Goal: Task Accomplishment & Management: Manage account settings

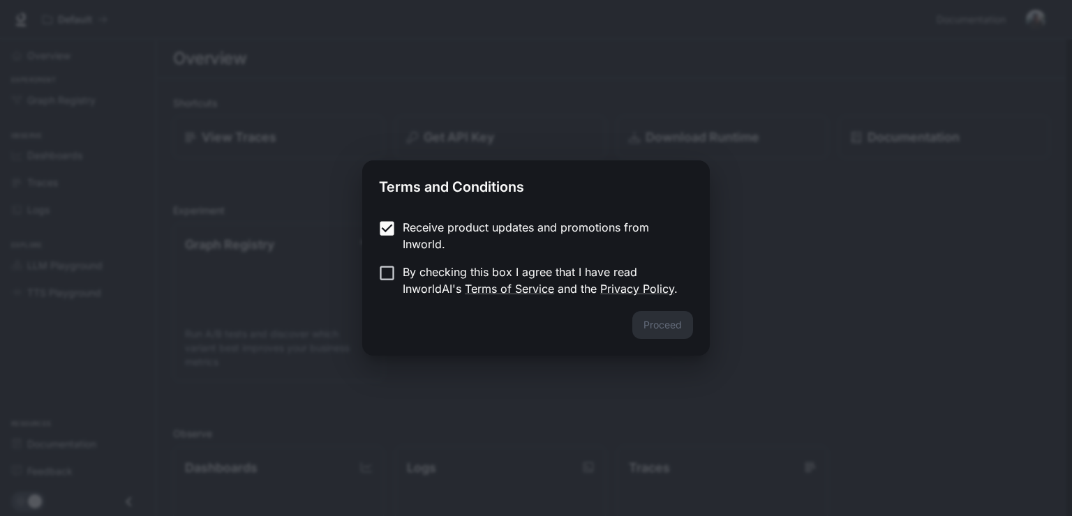
click at [419, 276] on p "By checking this box I agree that I have read InworldAI's Terms of Service and …" at bounding box center [542, 280] width 279 height 33
click at [680, 328] on button "Proceed" at bounding box center [662, 325] width 61 height 28
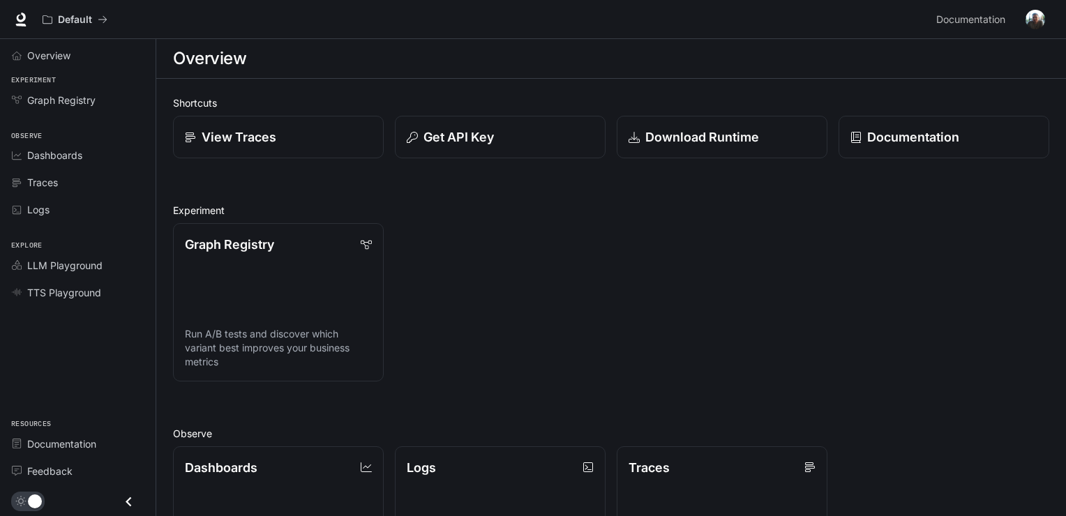
drag, startPoint x: 541, startPoint y: 229, endPoint x: 556, endPoint y: 286, distance: 59.2
click at [87, 294] on span "TTS Playground" at bounding box center [64, 292] width 74 height 15
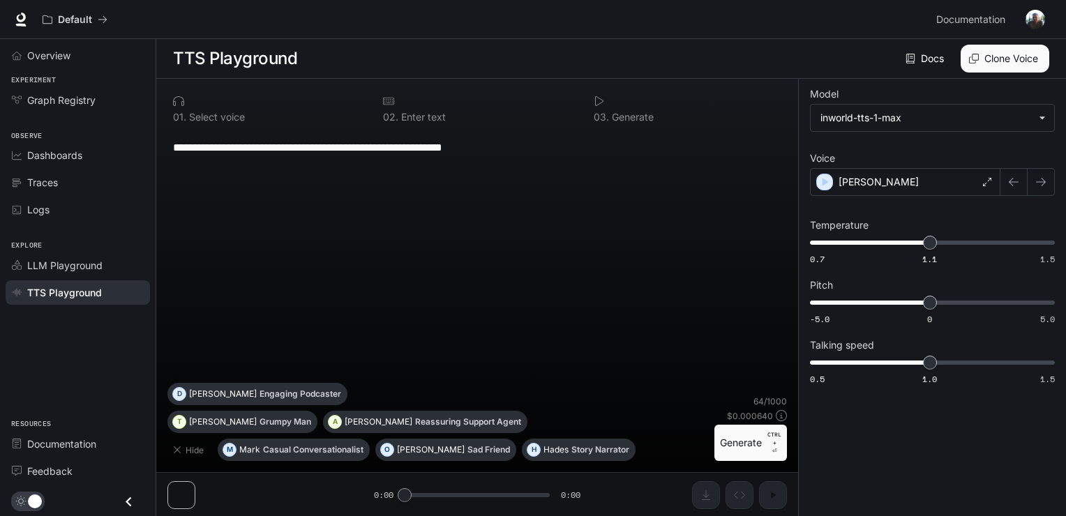
click at [246, 162] on div "**********" at bounding box center [477, 147] width 609 height 33
click at [569, 143] on textarea "**********" at bounding box center [477, 148] width 609 height 16
click at [76, 271] on span "LLM Playground" at bounding box center [64, 265] width 75 height 15
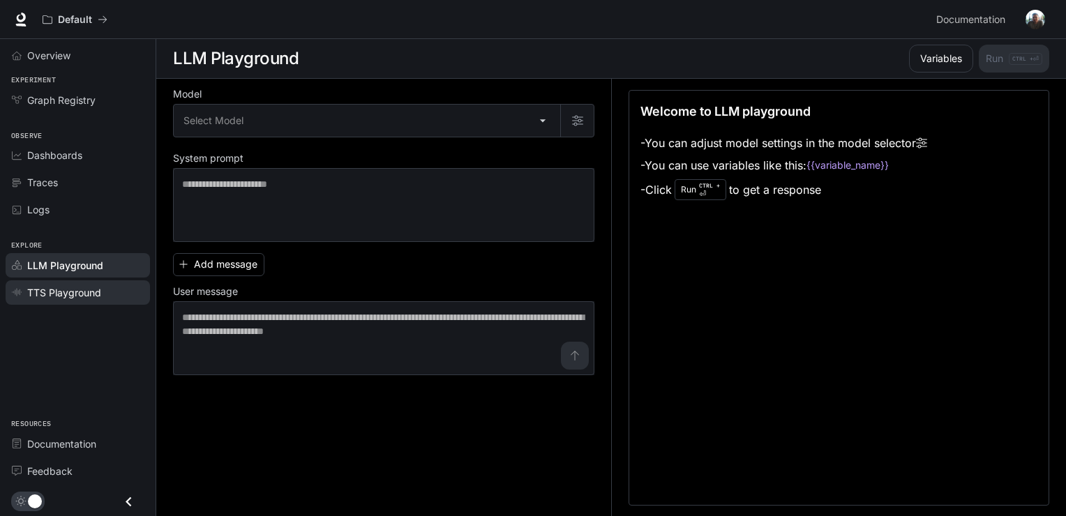
click at [75, 299] on link "TTS Playground" at bounding box center [78, 293] width 144 height 24
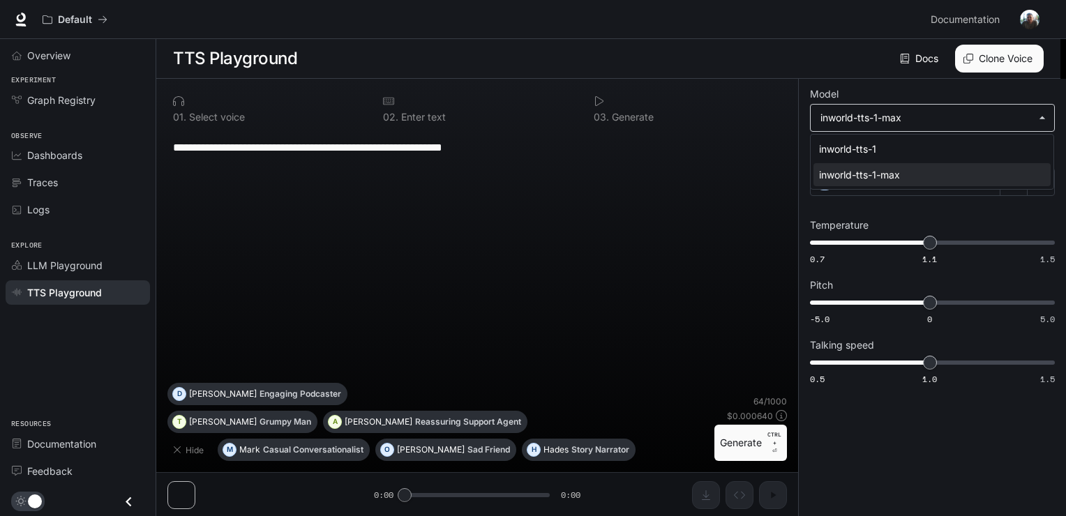
click at [957, 114] on body "**********" at bounding box center [533, 258] width 1066 height 517
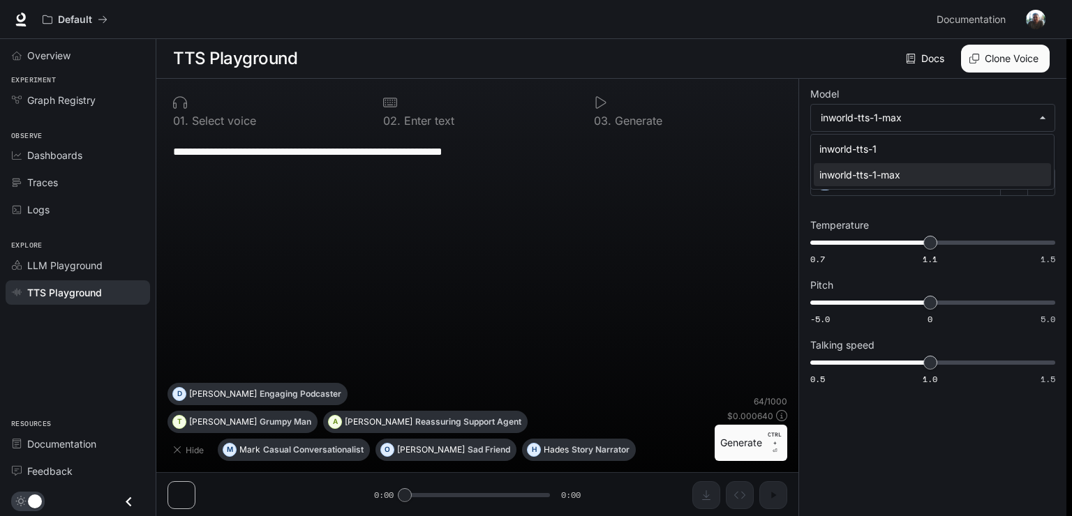
click at [929, 123] on div at bounding box center [536, 258] width 1072 height 516
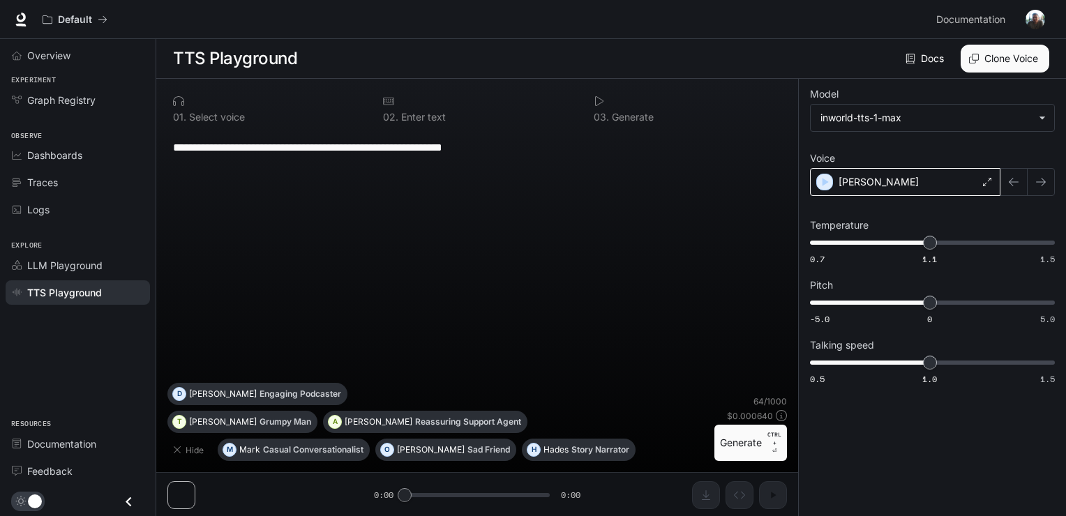
click at [965, 192] on div "[PERSON_NAME]" at bounding box center [905, 182] width 191 height 28
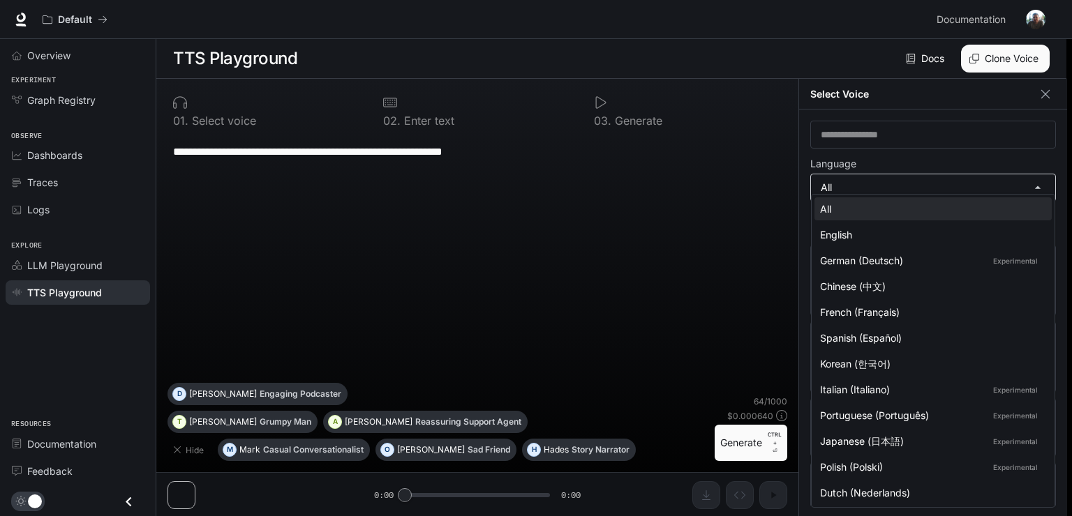
click at [879, 170] on body "**********" at bounding box center [536, 258] width 1072 height 517
click at [51, 105] on div at bounding box center [536, 258] width 1072 height 516
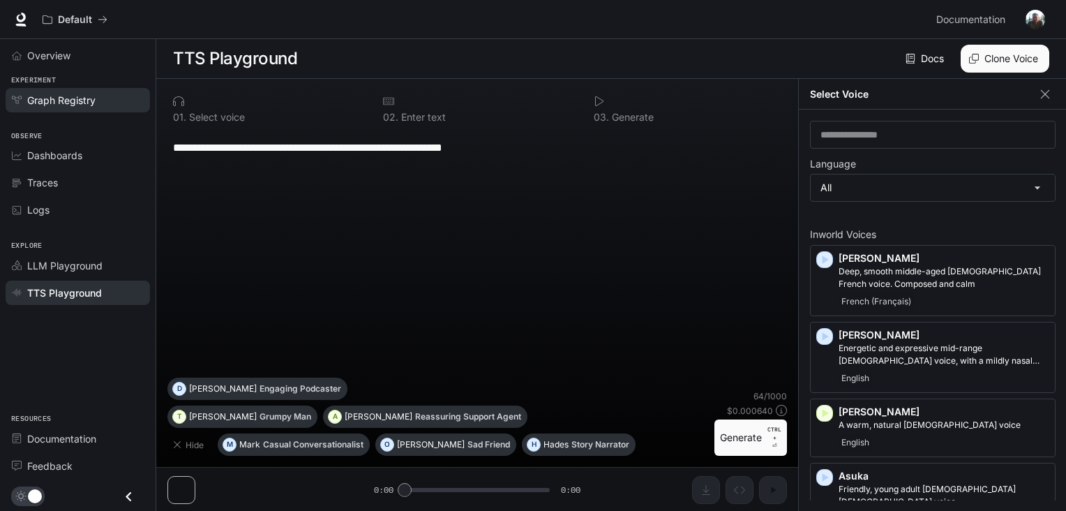
click at [51, 105] on span "Graph Registry" at bounding box center [61, 100] width 68 height 15
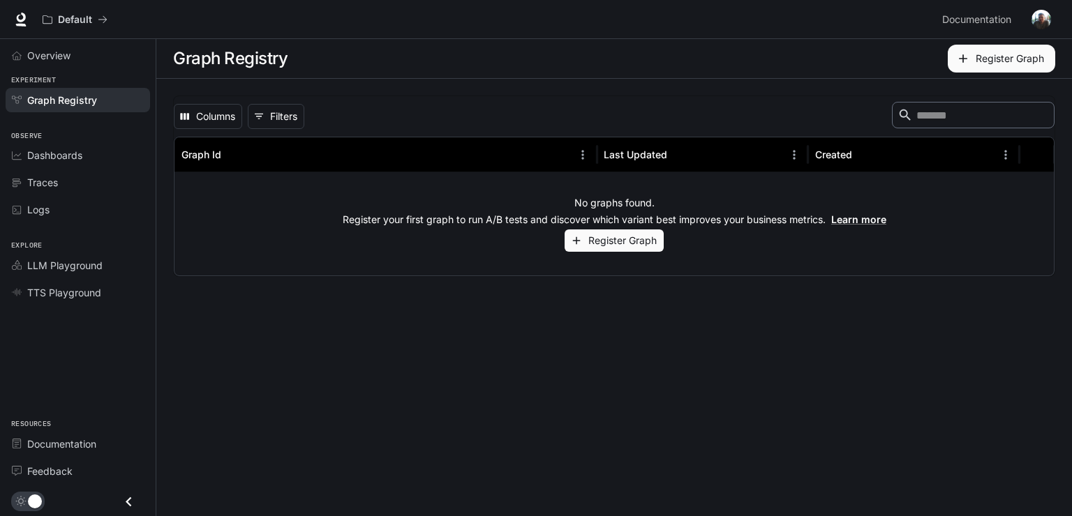
click at [602, 236] on button "Register Graph" at bounding box center [614, 241] width 99 height 23
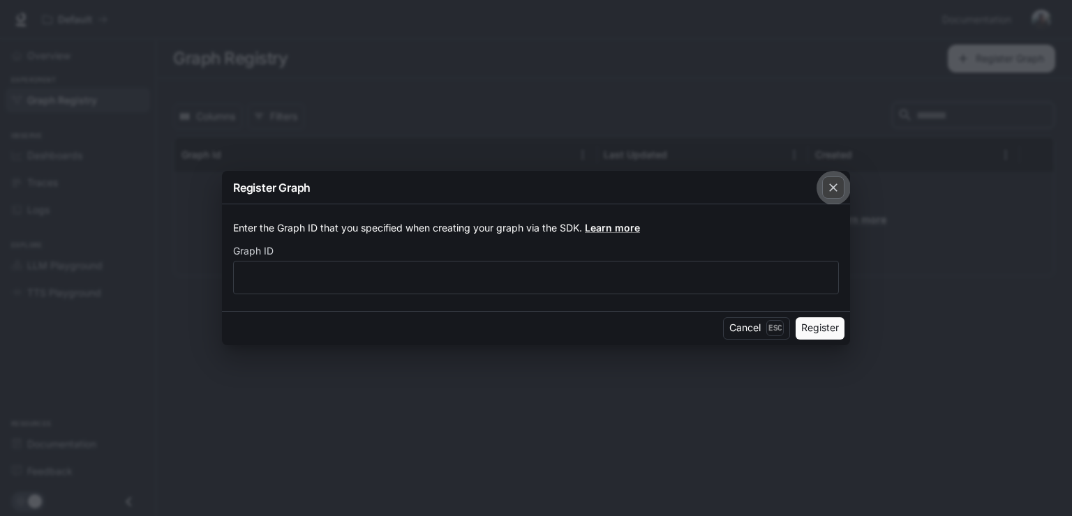
click at [839, 182] on icon "button" at bounding box center [833, 188] width 14 height 14
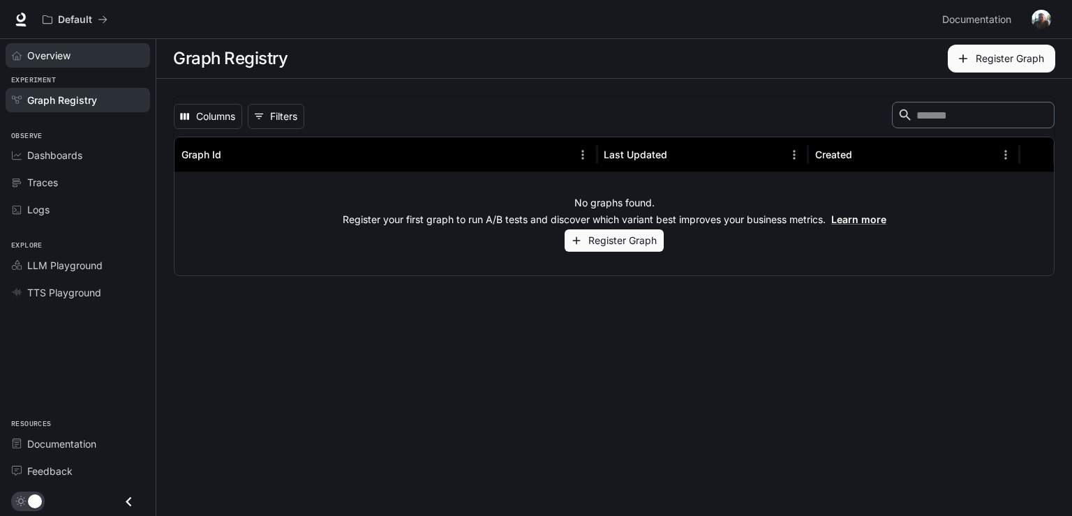
click at [7, 50] on link "Overview" at bounding box center [78, 55] width 144 height 24
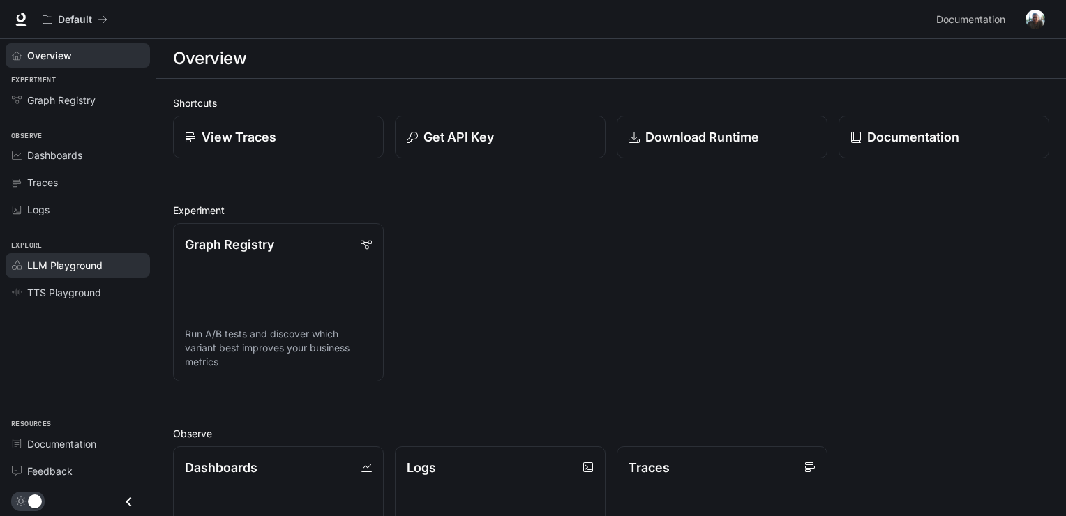
click at [39, 255] on link "LLM Playground" at bounding box center [78, 265] width 144 height 24
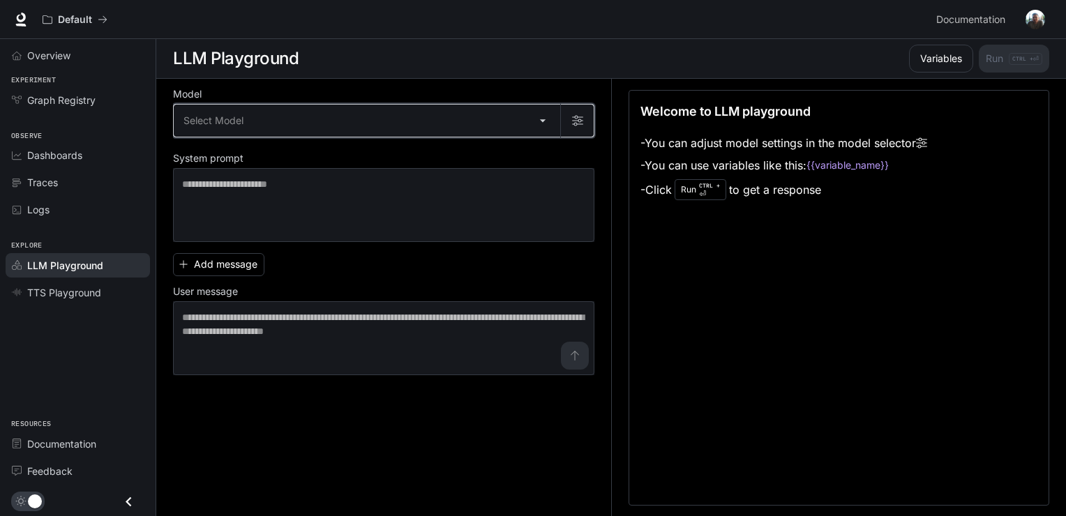
click at [579, 107] on button "button" at bounding box center [576, 120] width 33 height 33
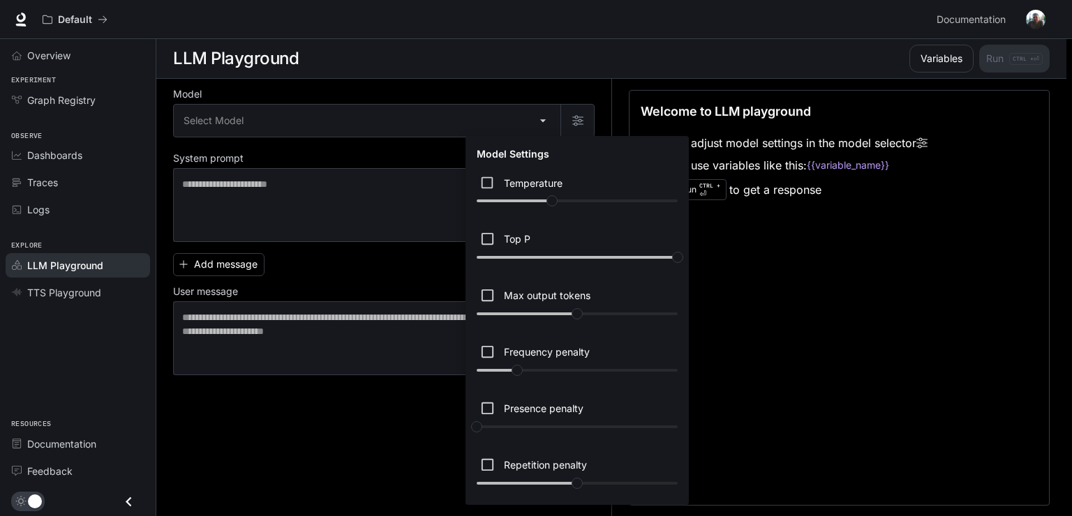
drag, startPoint x: 375, startPoint y: 164, endPoint x: 461, endPoint y: 150, distance: 86.3
click at [376, 164] on div at bounding box center [536, 258] width 1072 height 516
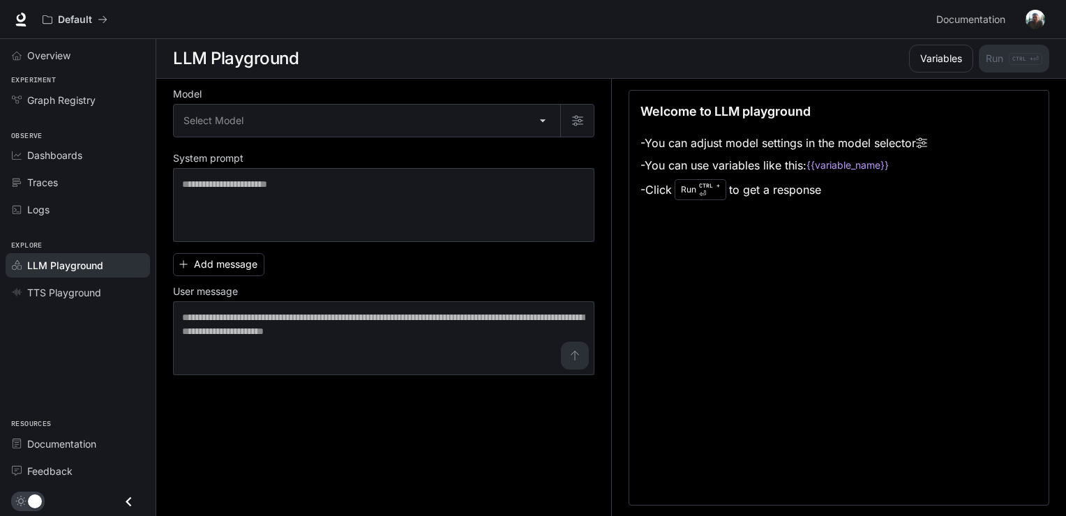
click at [500, 114] on body "Skip to main content Default Documentation Documentation Portal Overview Experi…" at bounding box center [533, 258] width 1066 height 517
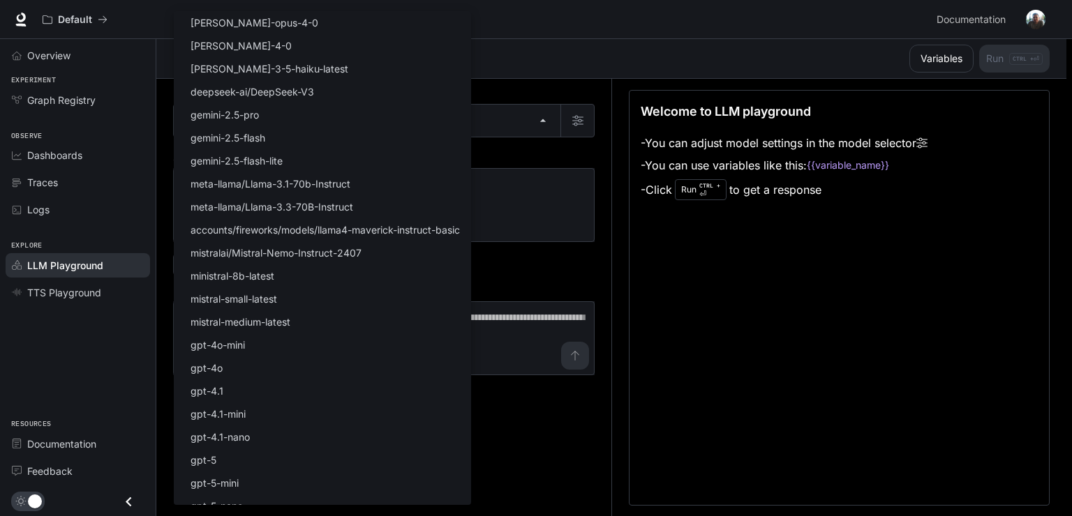
click at [570, 23] on div at bounding box center [536, 258] width 1072 height 516
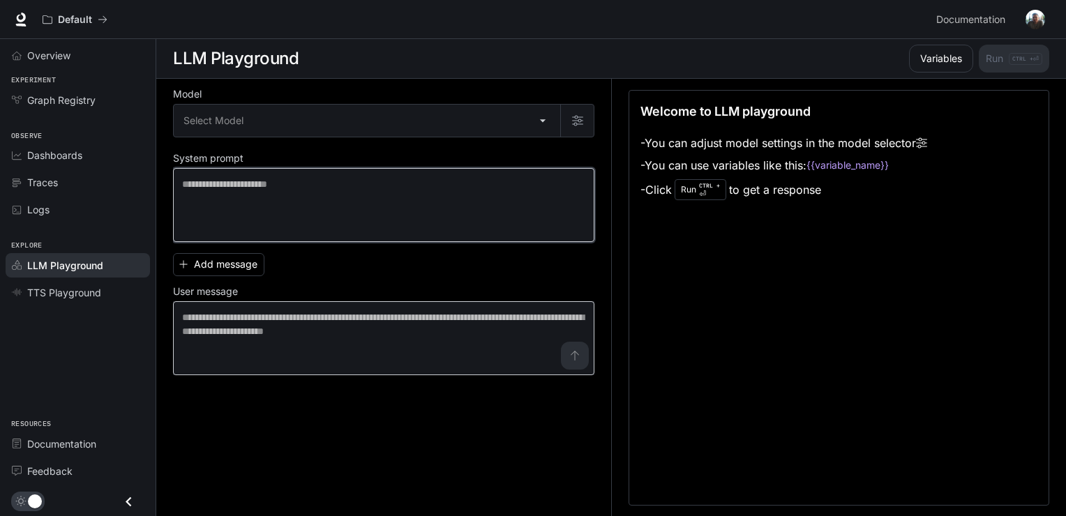
drag, startPoint x: 246, startPoint y: 193, endPoint x: 368, endPoint y: 327, distance: 181.3
click at [260, 215] on textarea at bounding box center [383, 205] width 403 height 56
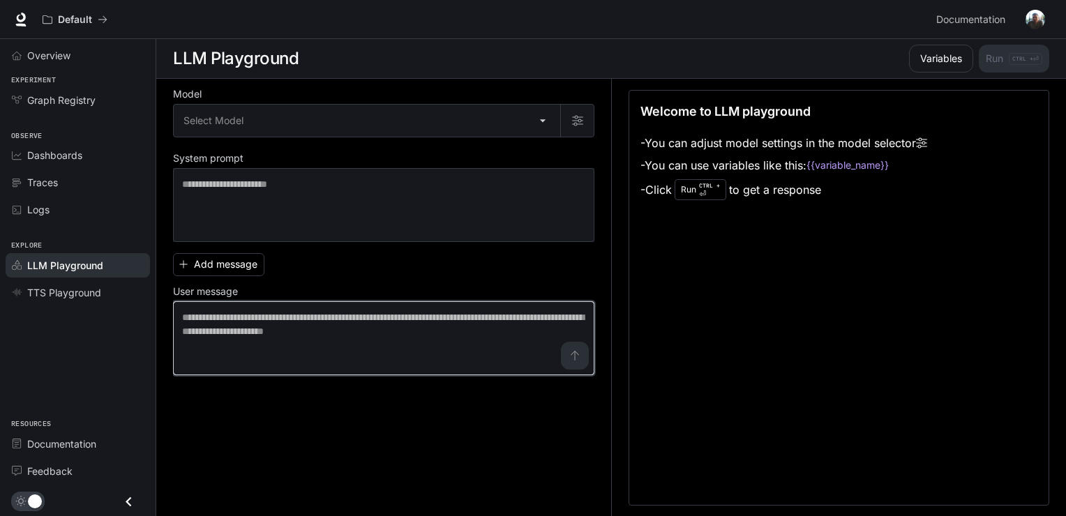
click at [432, 334] on textarea at bounding box center [383, 339] width 403 height 56
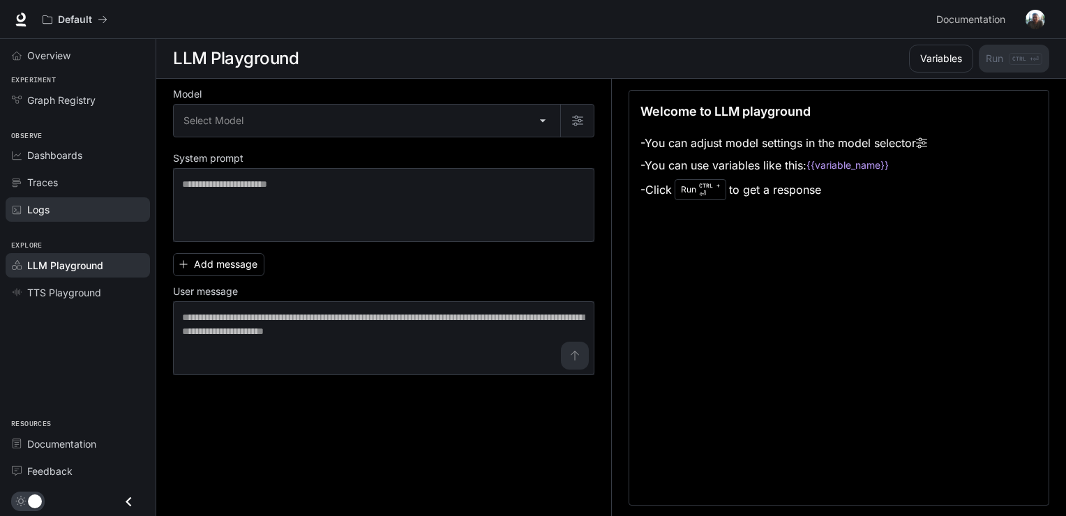
click at [56, 208] on div "Logs" at bounding box center [85, 209] width 117 height 15
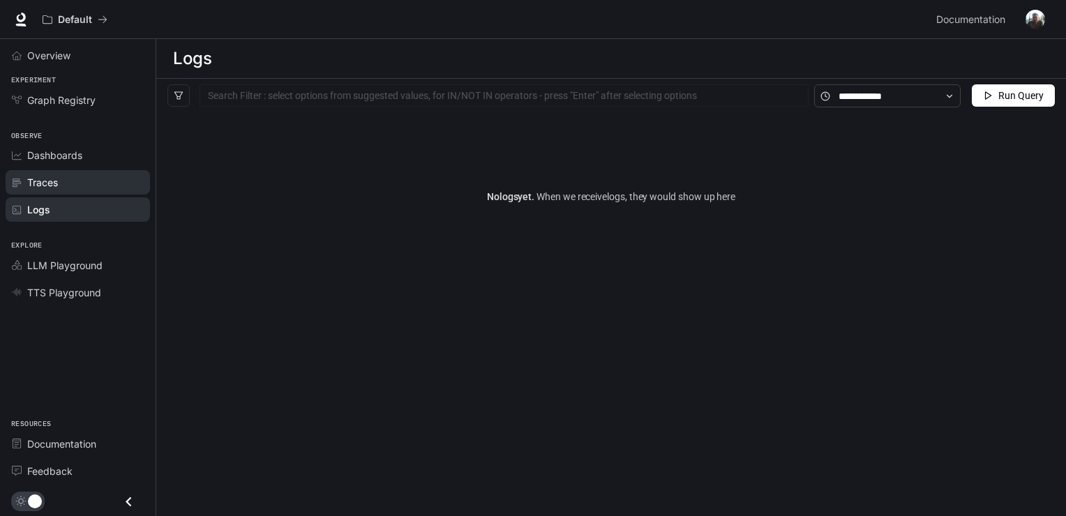
click at [54, 175] on span "Traces" at bounding box center [42, 182] width 31 height 15
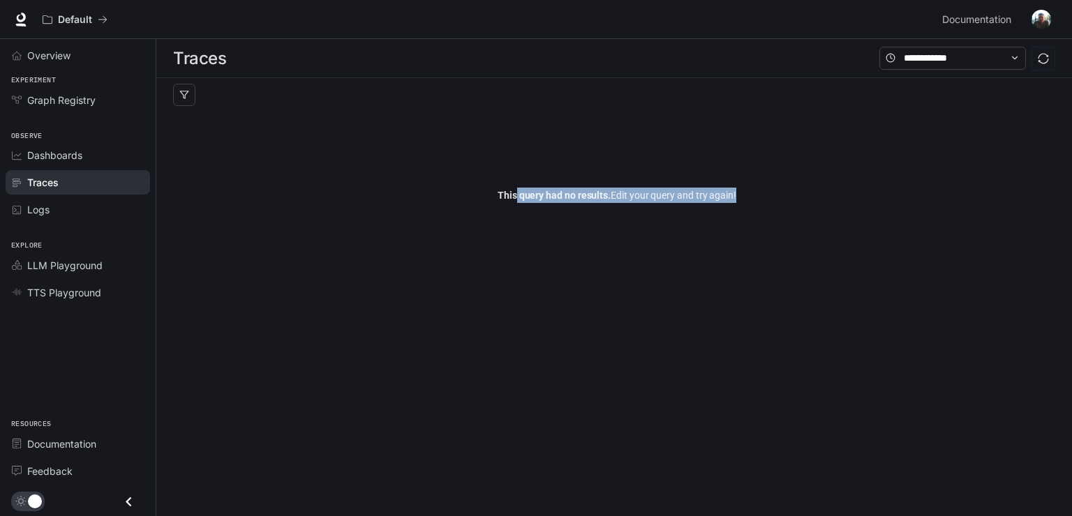
drag, startPoint x: 687, startPoint y: 191, endPoint x: 500, endPoint y: 177, distance: 186.8
click at [504, 178] on div "This query had no results. Edit your query and try again!" at bounding box center [617, 195] width 888 height 167
click at [286, 151] on div "This query had no results. Edit your query and try again!" at bounding box center [617, 195] width 888 height 167
click at [179, 90] on icon "button" at bounding box center [184, 95] width 10 height 10
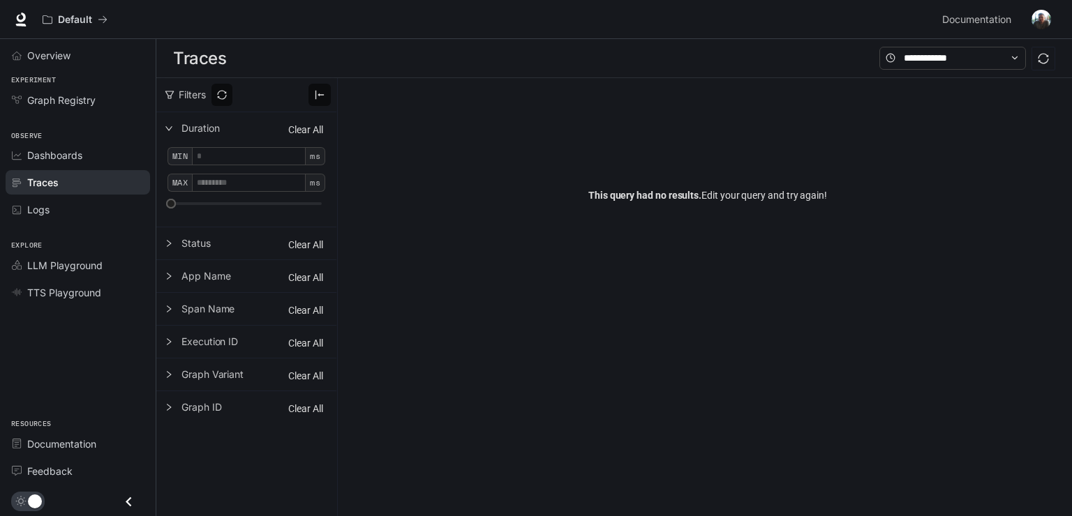
click at [167, 89] on span "filter" at bounding box center [170, 95] width 10 height 13
click at [176, 95] on div "Filters" at bounding box center [185, 95] width 41 height 13
drag, startPoint x: 174, startPoint y: 98, endPoint x: 163, endPoint y: 100, distance: 11.4
click at [172, 99] on div "Filters" at bounding box center [185, 95] width 41 height 13
click at [162, 99] on div "Filters" at bounding box center [246, 94] width 180 height 33
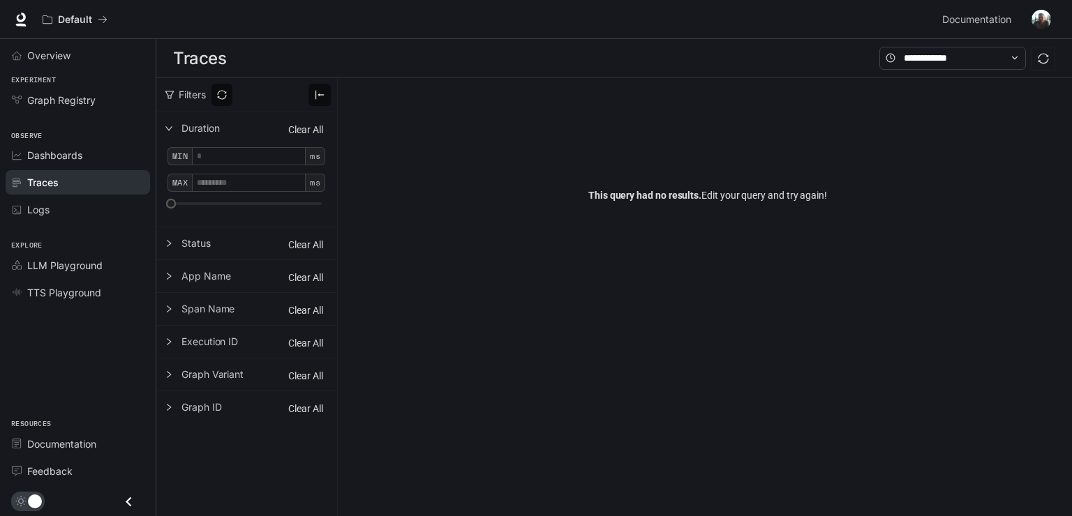
click at [162, 94] on div "Filters" at bounding box center [246, 94] width 180 height 33
click at [165, 91] on icon "filter" at bounding box center [170, 95] width 10 height 10
click at [168, 92] on icon "filter" at bounding box center [170, 95] width 10 height 10
click at [167, 97] on icon "filter" at bounding box center [169, 95] width 8 height 8
click at [22, 17] on icon at bounding box center [21, 20] width 14 height 14
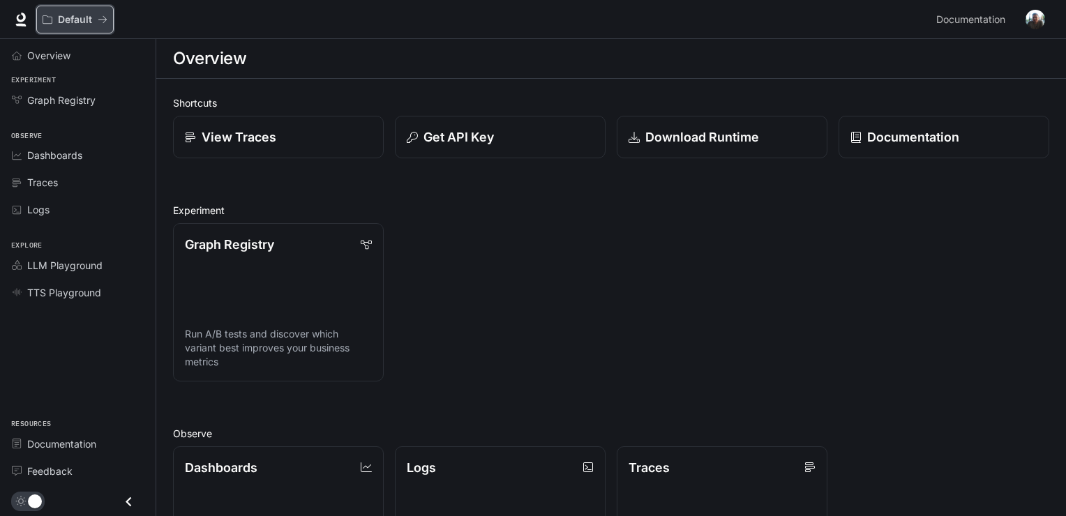
click at [106, 16] on icon "All workspaces" at bounding box center [103, 20] width 10 height 10
drag, startPoint x: 839, startPoint y: 282, endPoint x: 883, endPoint y: 343, distance: 75.5
click at [20, 18] on icon at bounding box center [21, 20] width 14 height 14
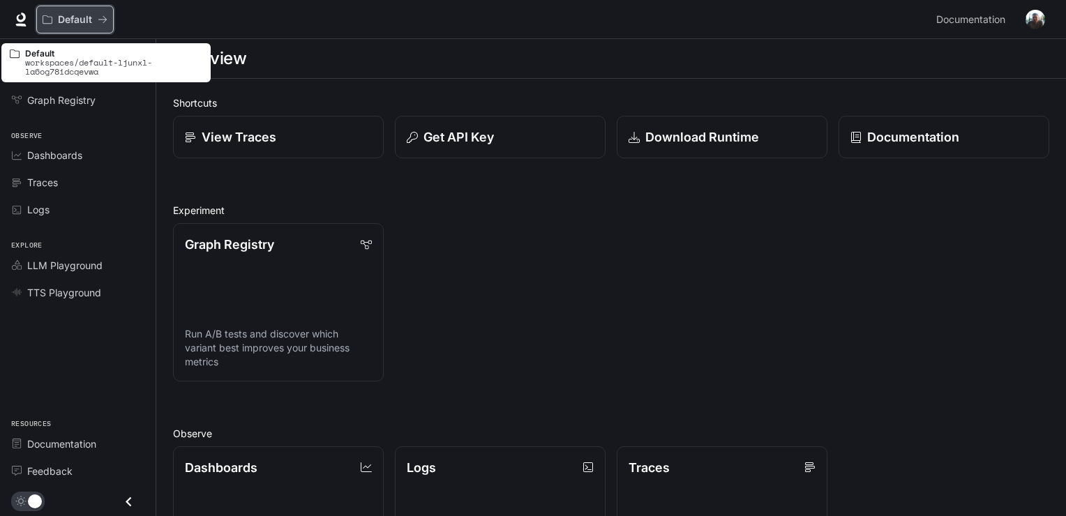
click at [112, 16] on button "Default" at bounding box center [74, 20] width 77 height 28
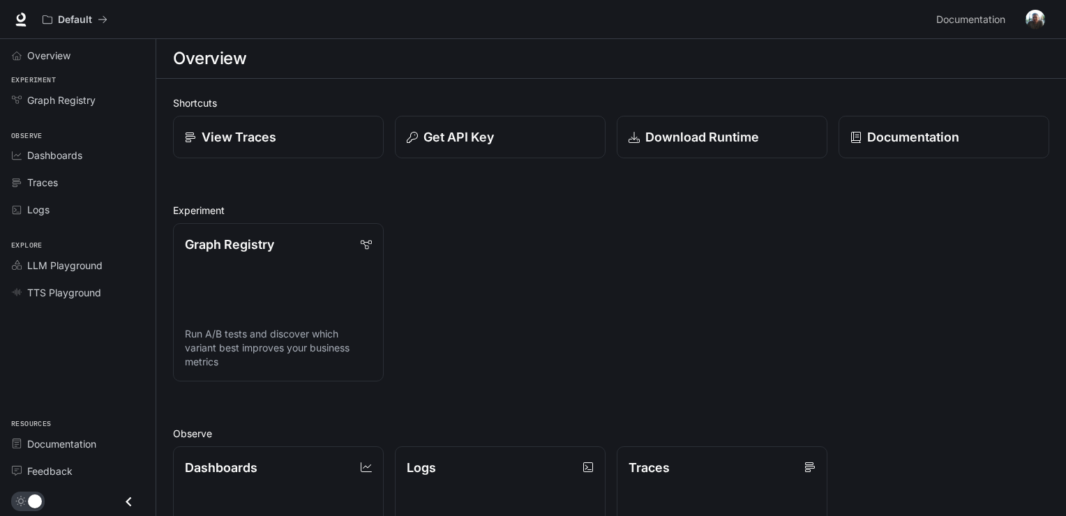
drag, startPoint x: 1003, startPoint y: 312, endPoint x: 475, endPoint y: 327, distance: 528.5
click at [1001, 312] on div "Graph Registry Run A/B tests and discover which variant best improves your busi…" at bounding box center [606, 297] width 888 height 170
click at [126, 502] on icon "Close drawer" at bounding box center [129, 502] width 6 height 10
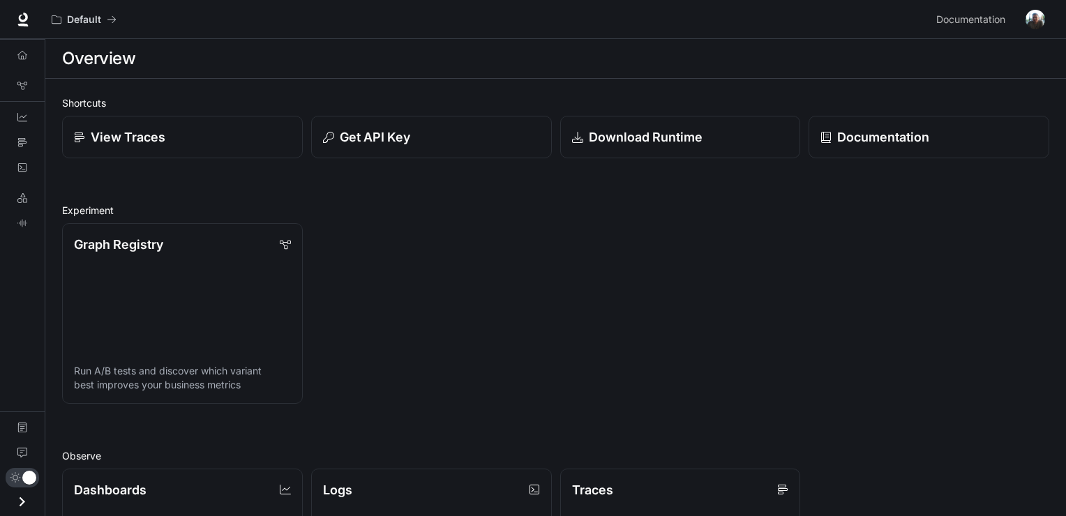
click at [32, 513] on button "Open drawer" at bounding box center [21, 502] width 31 height 29
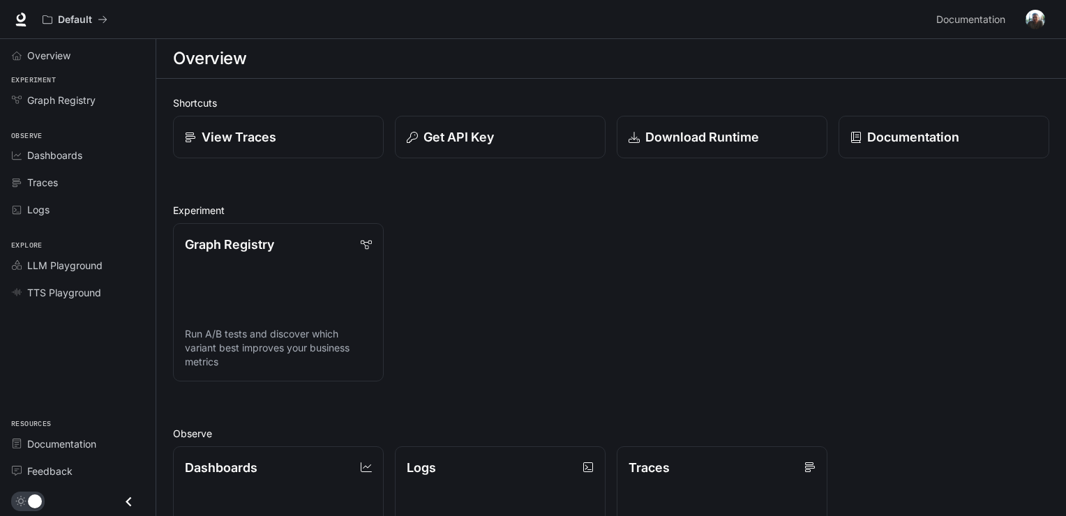
drag, startPoint x: 63, startPoint y: 493, endPoint x: 47, endPoint y: 499, distance: 16.3
click at [59, 495] on div "main menu drawer" at bounding box center [78, 502] width 156 height 29
click at [47, 500] on div "main menu drawer" at bounding box center [78, 502] width 156 height 29
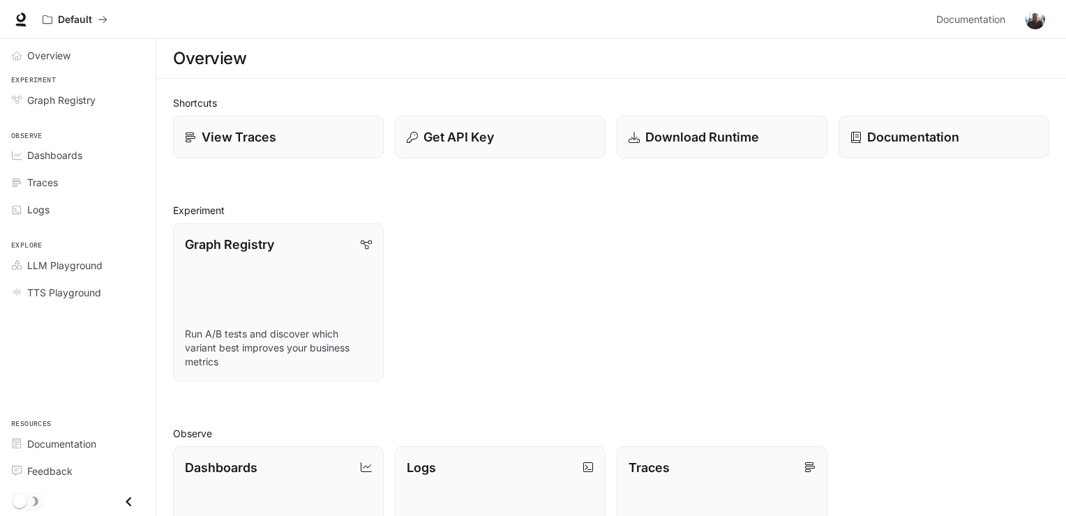
click at [41, 498] on span "main menu drawer" at bounding box center [27, 502] width 33 height 20
click at [42, 499] on span "main menu drawer" at bounding box center [27, 502] width 33 height 20
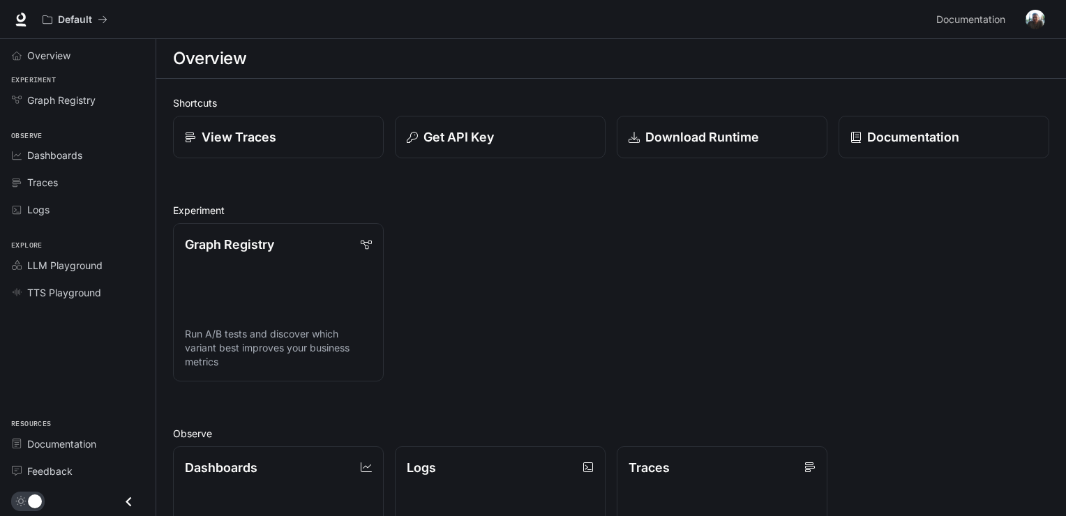
click at [1057, 3] on div "Default Documentation Documentation" at bounding box center [533, 19] width 1066 height 39
click at [1037, 9] on button "button" at bounding box center [1036, 20] width 28 height 28
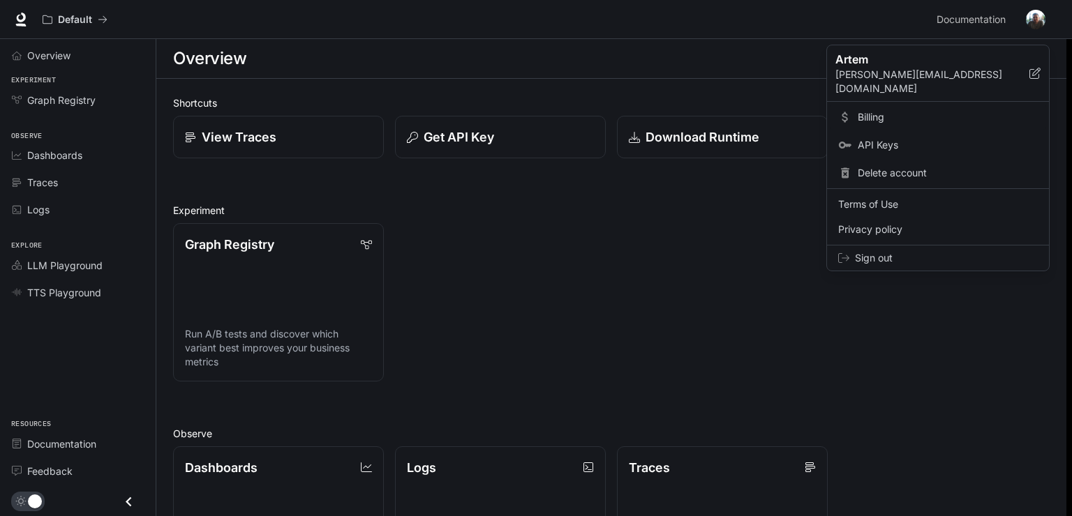
click at [885, 110] on span "Billing" at bounding box center [948, 117] width 180 height 14
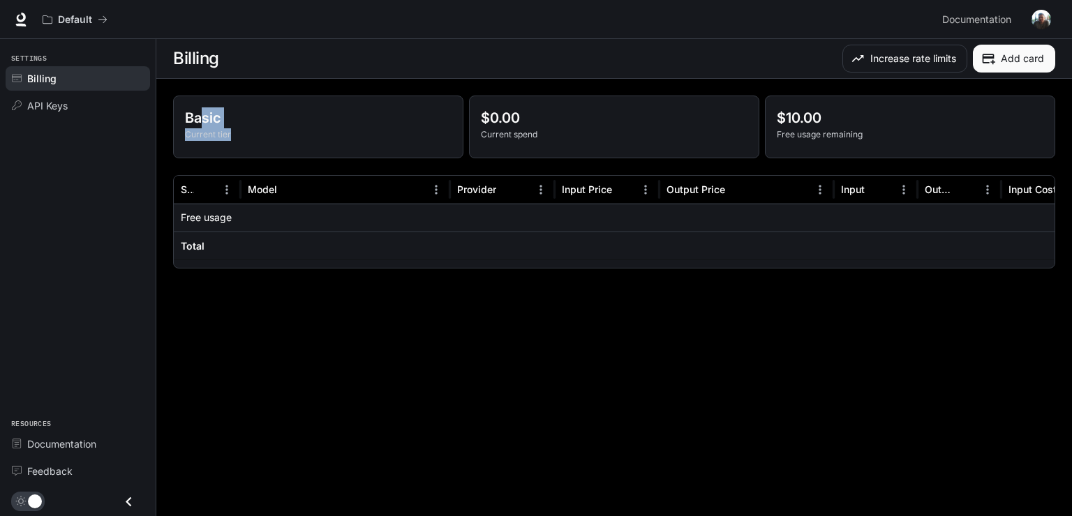
click at [320, 149] on div "Basic Current tier" at bounding box center [318, 126] width 289 height 61
drag, startPoint x: 637, startPoint y: 134, endPoint x: 826, endPoint y: 142, distance: 189.3
click at [639, 133] on p "Current spend" at bounding box center [614, 134] width 267 height 13
drag, startPoint x: 849, startPoint y: 126, endPoint x: 745, endPoint y: 107, distance: 105.1
click at [791, 117] on div "$10.00 Free usage remaining" at bounding box center [910, 123] width 267 height 33
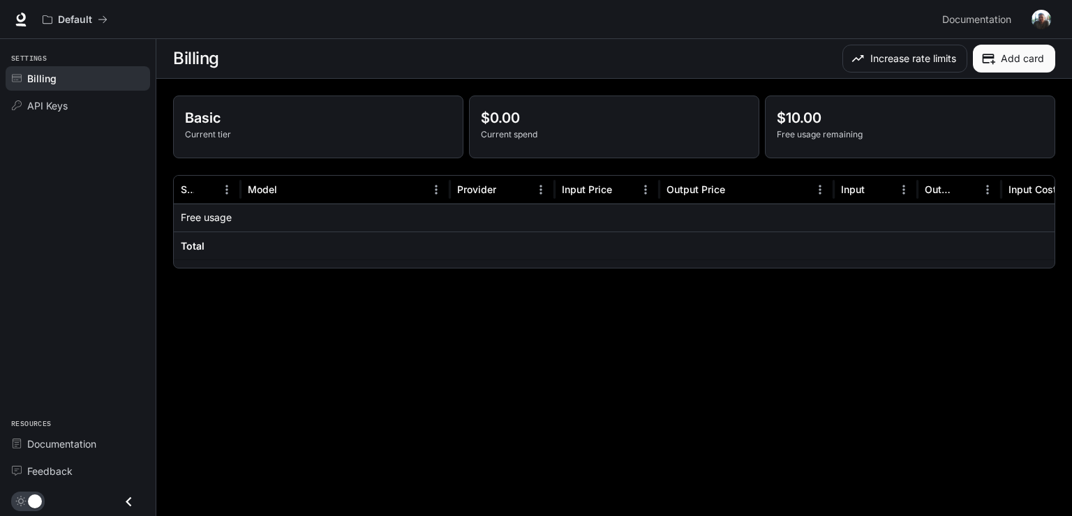
click at [191, 113] on p "Basic" at bounding box center [318, 117] width 267 height 21
drag, startPoint x: 277, startPoint y: 137, endPoint x: 318, endPoint y: 144, distance: 41.1
click at [317, 144] on div "Basic Current tier" at bounding box center [318, 126] width 289 height 61
click at [419, 129] on p "Current tier" at bounding box center [318, 134] width 267 height 13
click at [938, 59] on button "Increase rate limits" at bounding box center [904, 59] width 125 height 28
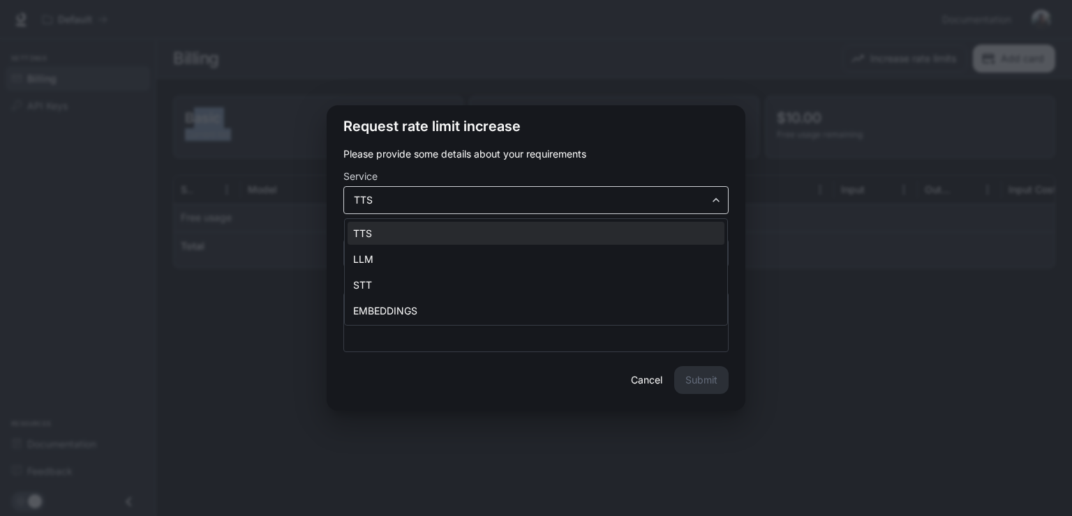
click at [551, 202] on body "**********" at bounding box center [536, 258] width 1072 height 516
click at [594, 158] on div at bounding box center [536, 258] width 1072 height 516
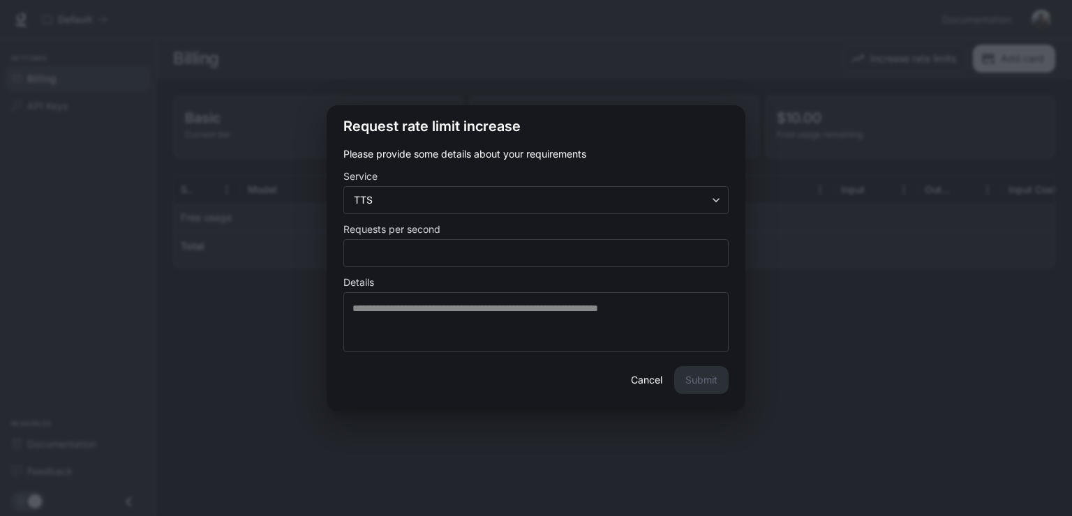
click at [913, 303] on div "**********" at bounding box center [536, 258] width 1072 height 516
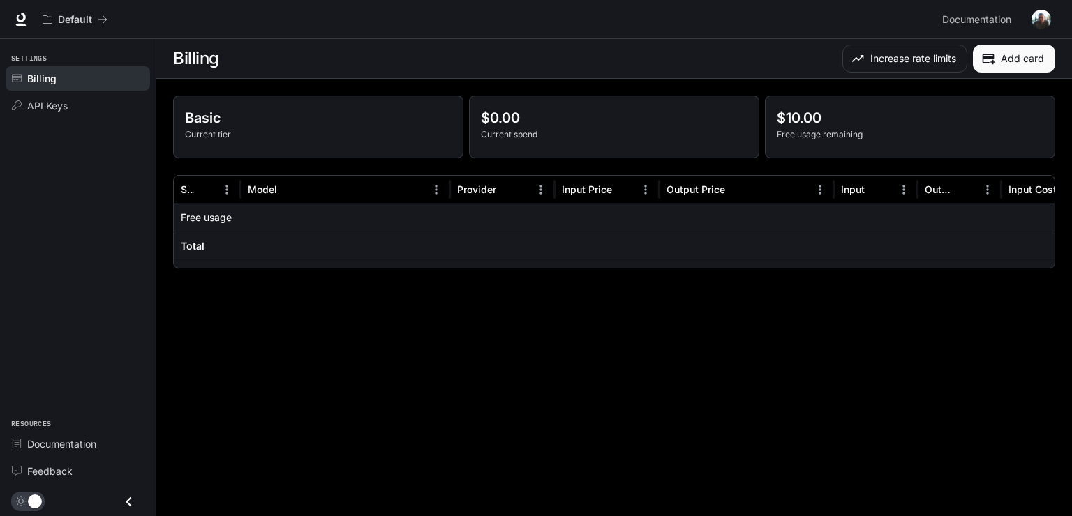
click at [1029, 61] on button "Add card" at bounding box center [1014, 59] width 82 height 28
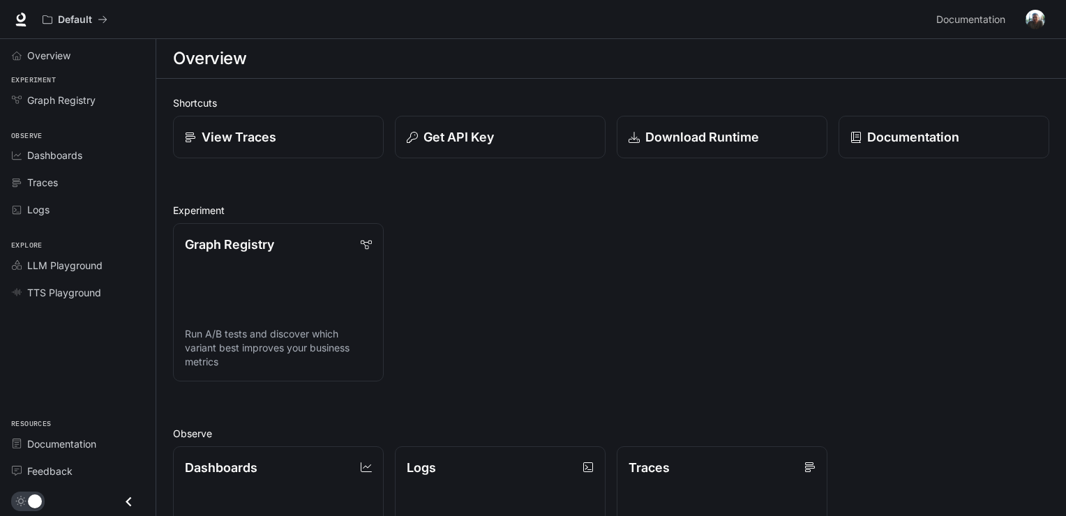
click at [131, 498] on icon "Close drawer" at bounding box center [128, 502] width 19 height 19
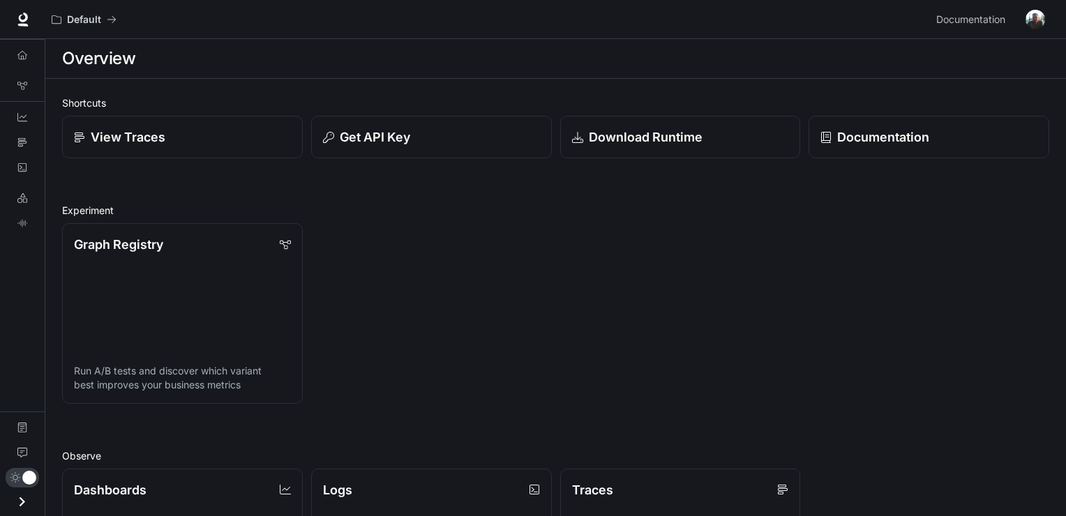
click at [0, 497] on div "main menu drawer" at bounding box center [22, 492] width 45 height 48
click at [20, 505] on icon "Open drawer" at bounding box center [23, 502] width 6 height 10
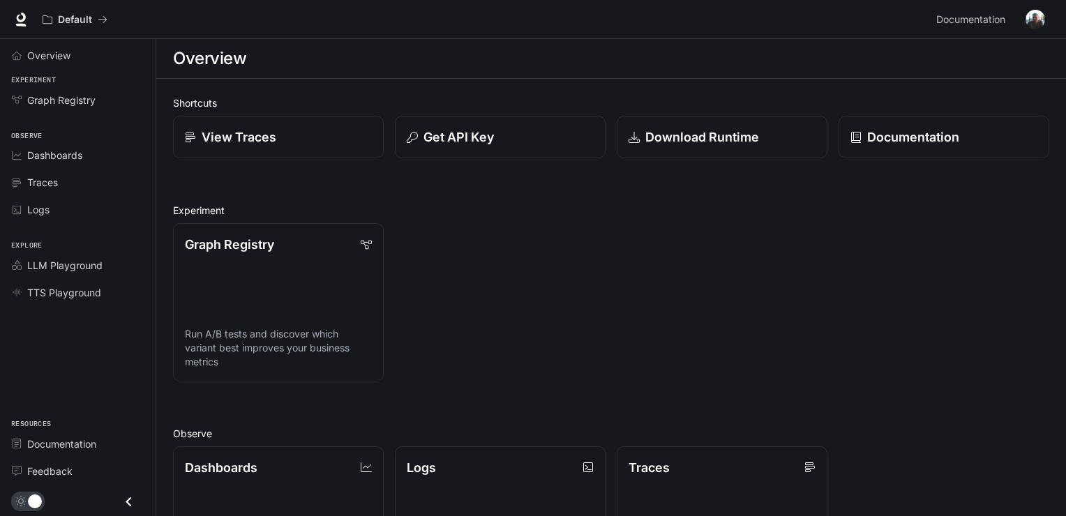
click at [1047, 38] on div "Default Documentation Documentation" at bounding box center [533, 19] width 1066 height 39
click at [1038, 26] on img "button" at bounding box center [1036, 20] width 20 height 20
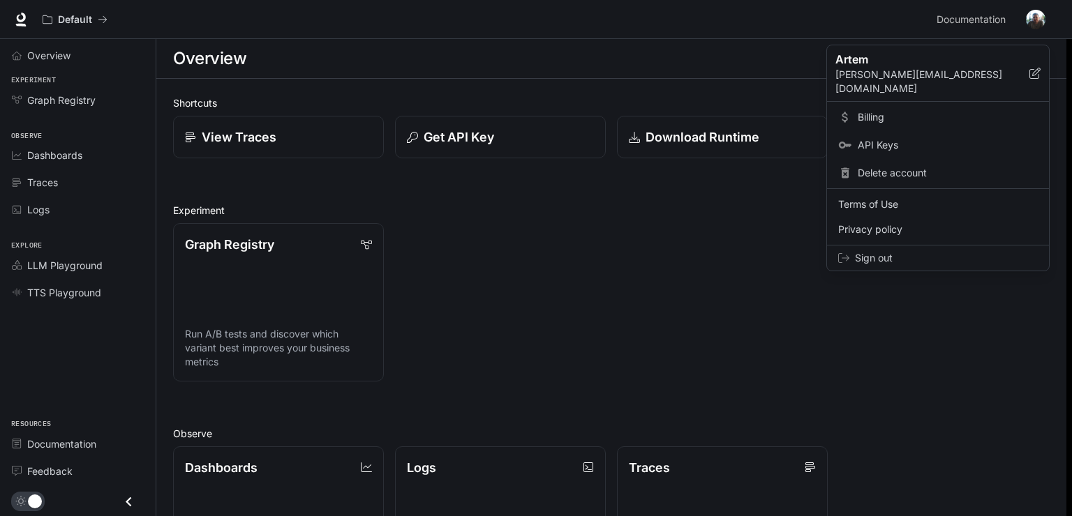
click at [46, 482] on div at bounding box center [536, 258] width 1072 height 516
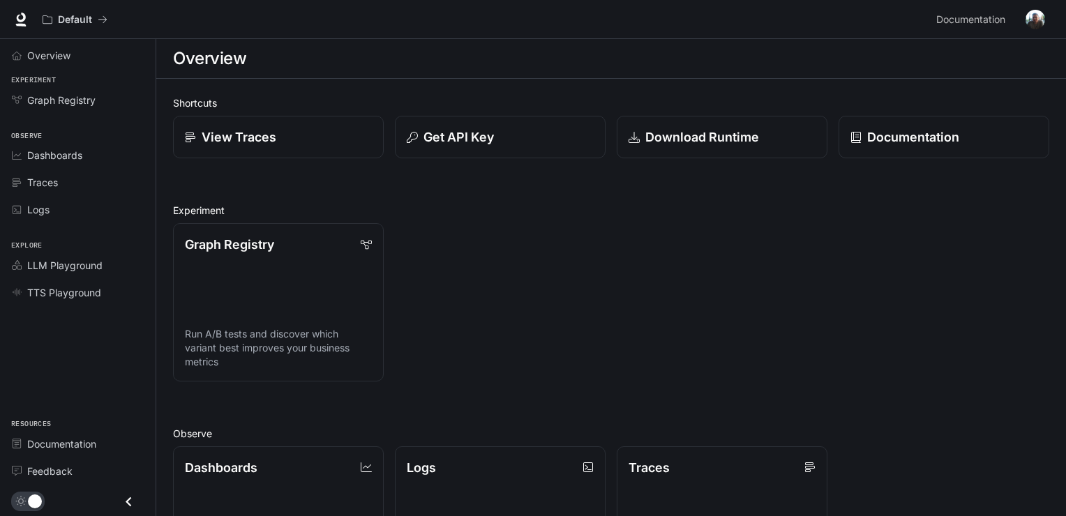
click at [49, 472] on div "Artem a.kaysin.bba@bbooster.io Billing API Keys Delete account Terms of Use Pri…" at bounding box center [533, 258] width 1066 height 516
click at [50, 472] on span "Feedback" at bounding box center [49, 471] width 45 height 15
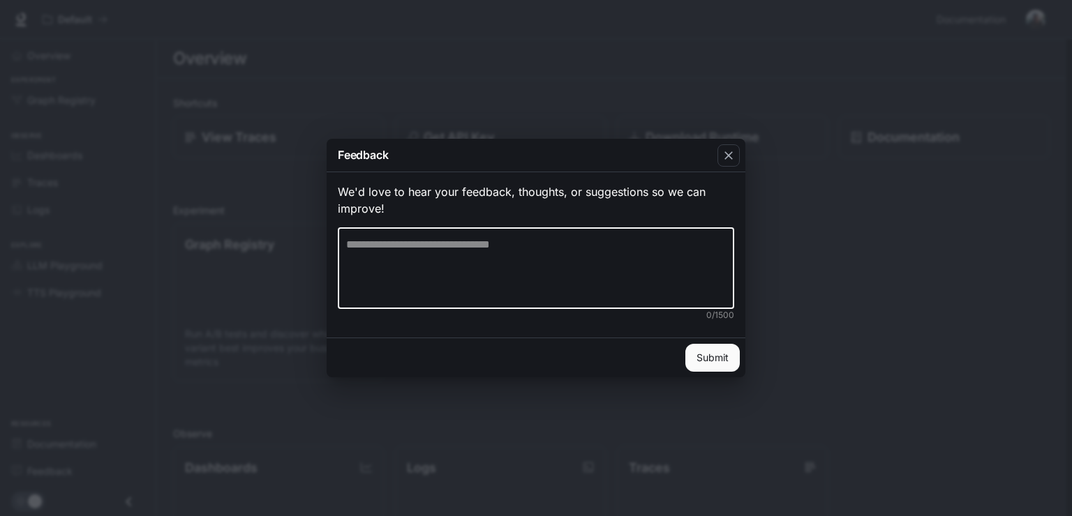
click at [575, 260] on textarea at bounding box center [536, 269] width 380 height 64
click at [720, 159] on div "button" at bounding box center [728, 155] width 22 height 22
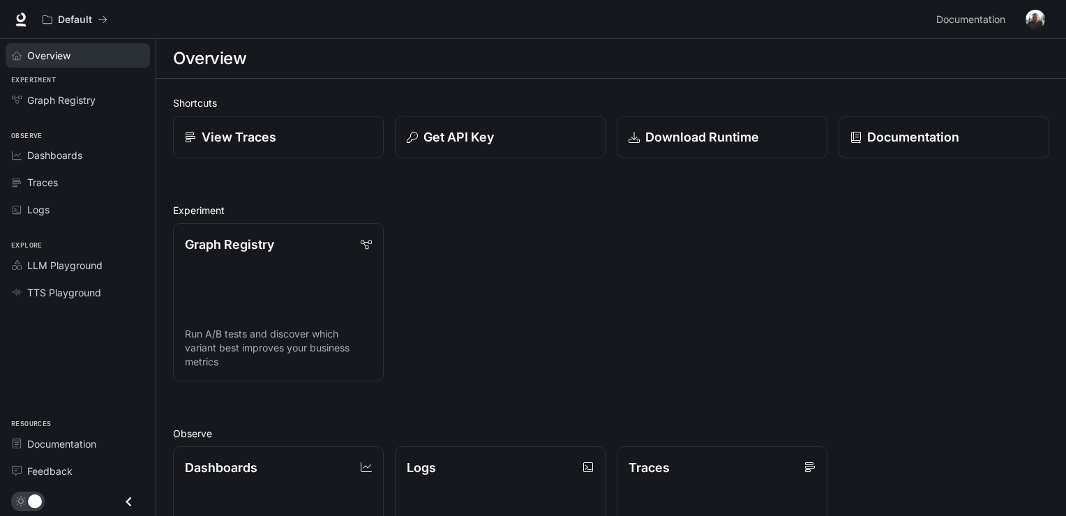
click at [89, 56] on div "Overview" at bounding box center [85, 55] width 117 height 15
drag, startPoint x: 871, startPoint y: 359, endPoint x: 885, endPoint y: 441, distance: 82.8
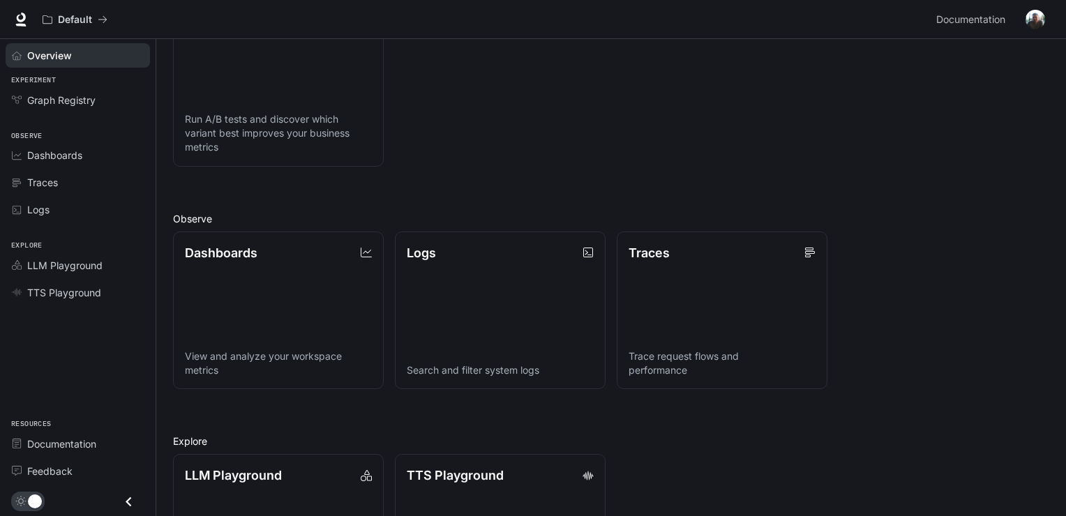
scroll to position [327, 0]
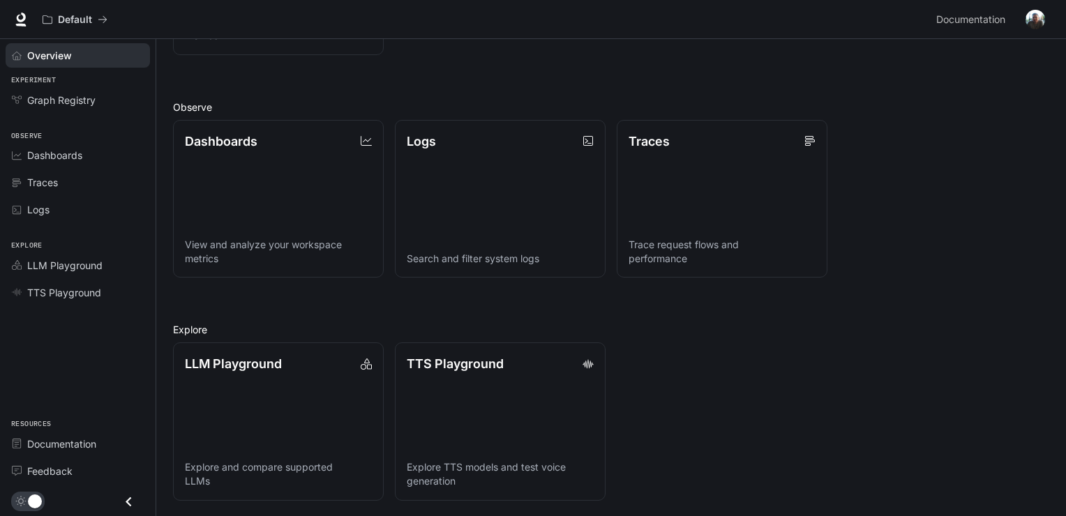
drag, startPoint x: 798, startPoint y: 376, endPoint x: 814, endPoint y: 357, distance: 24.8
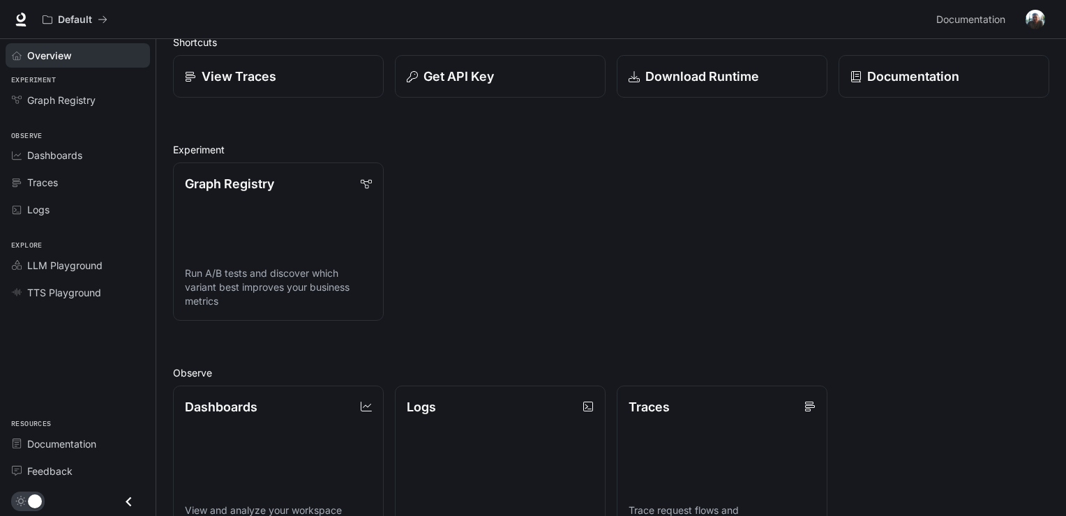
scroll to position [0, 0]
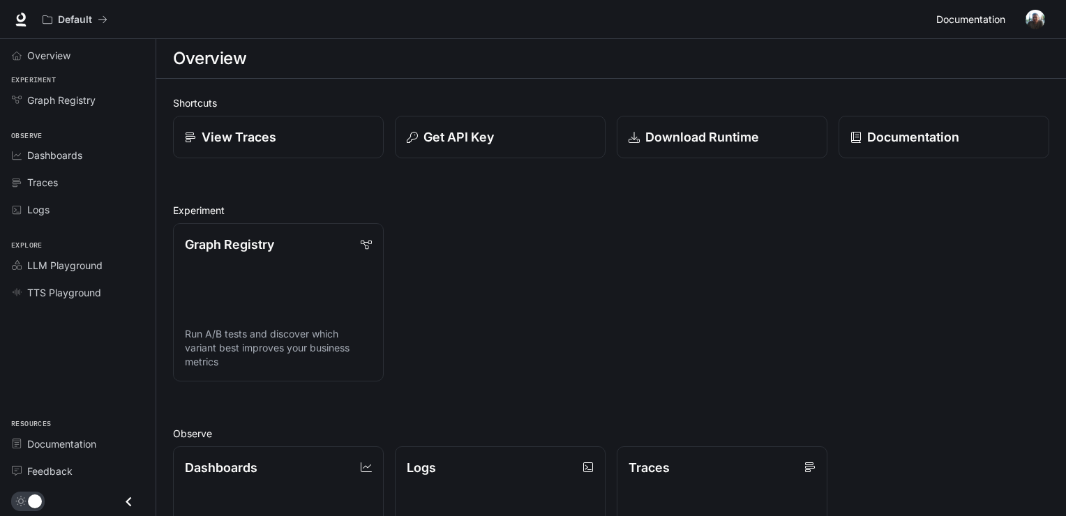
click at [980, 15] on span "Documentation" at bounding box center [971, 19] width 69 height 17
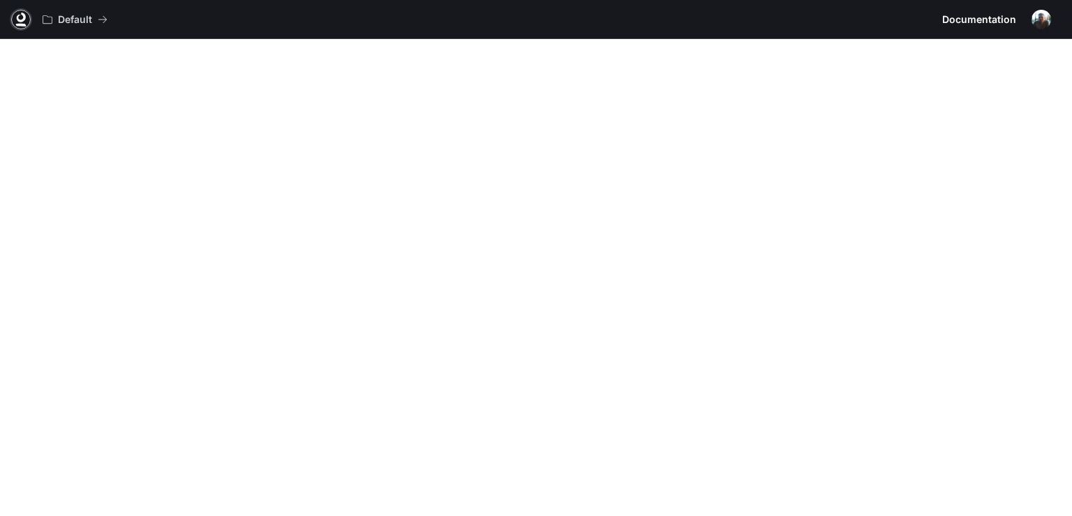
click at [12, 20] on link at bounding box center [21, 20] width 20 height 20
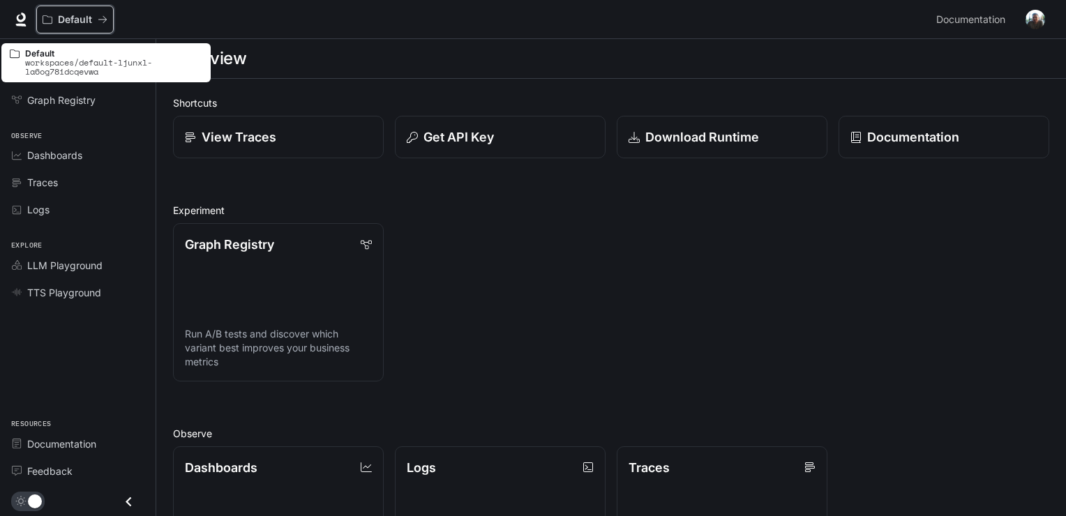
click at [100, 21] on icon "All workspaces" at bounding box center [103, 20] width 10 height 10
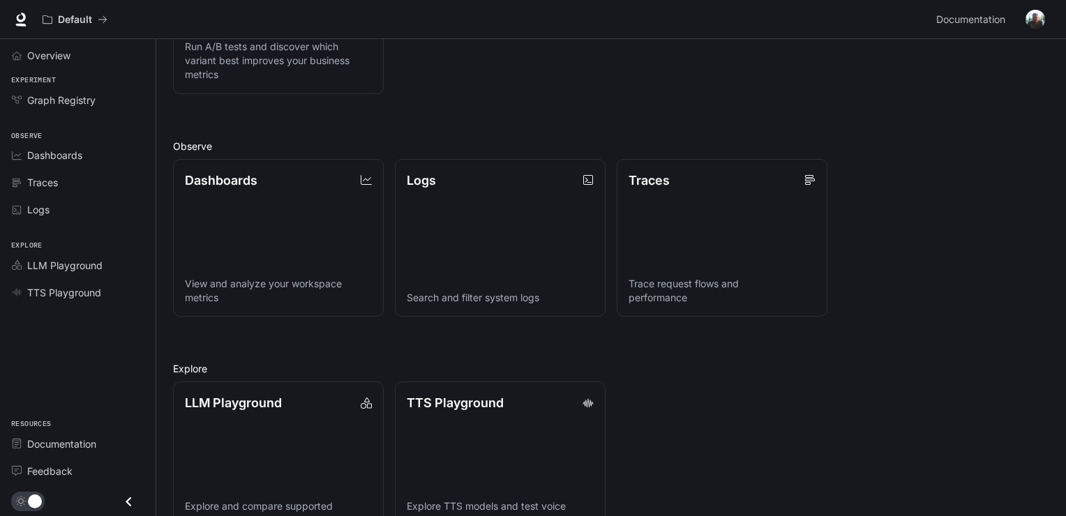
scroll to position [327, 0]
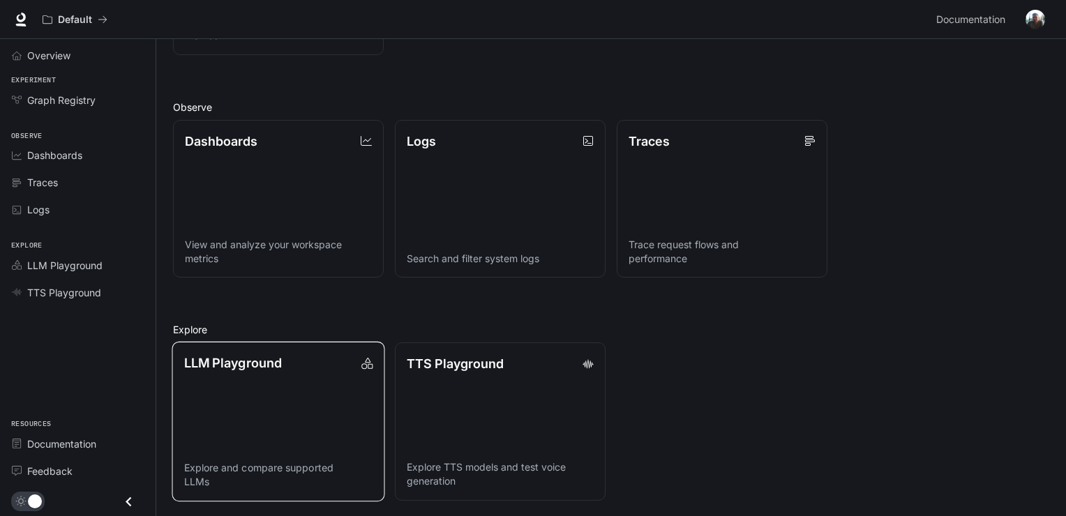
click at [279, 400] on link "LLM Playground Explore and compare supported LLMs" at bounding box center [278, 422] width 213 height 160
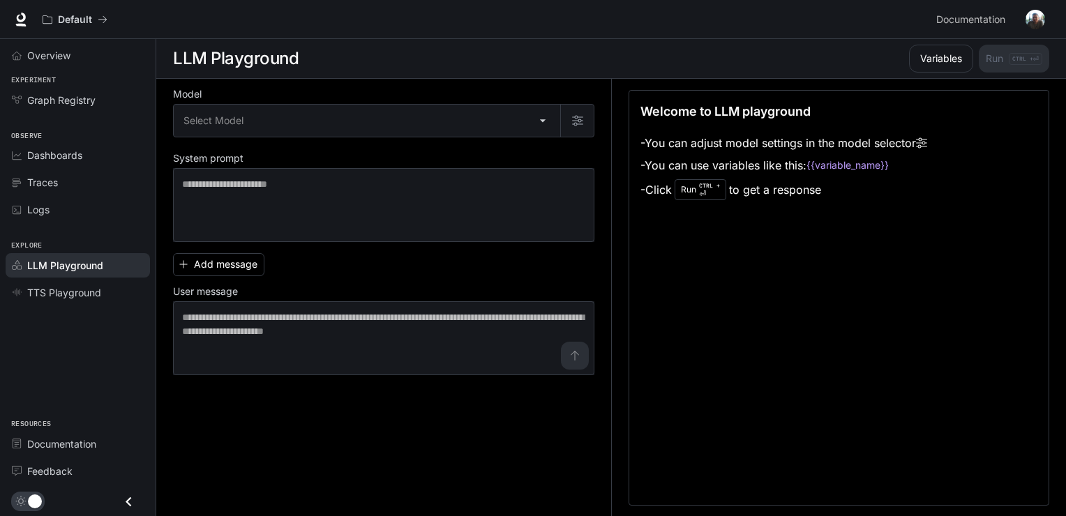
drag, startPoint x: 91, startPoint y: 307, endPoint x: 81, endPoint y: 294, distance: 16.9
click at [88, 304] on div "Overview Experiment Graph Registry Observe Dashboards Traces Logs Explore LLM P…" at bounding box center [78, 277] width 156 height 477
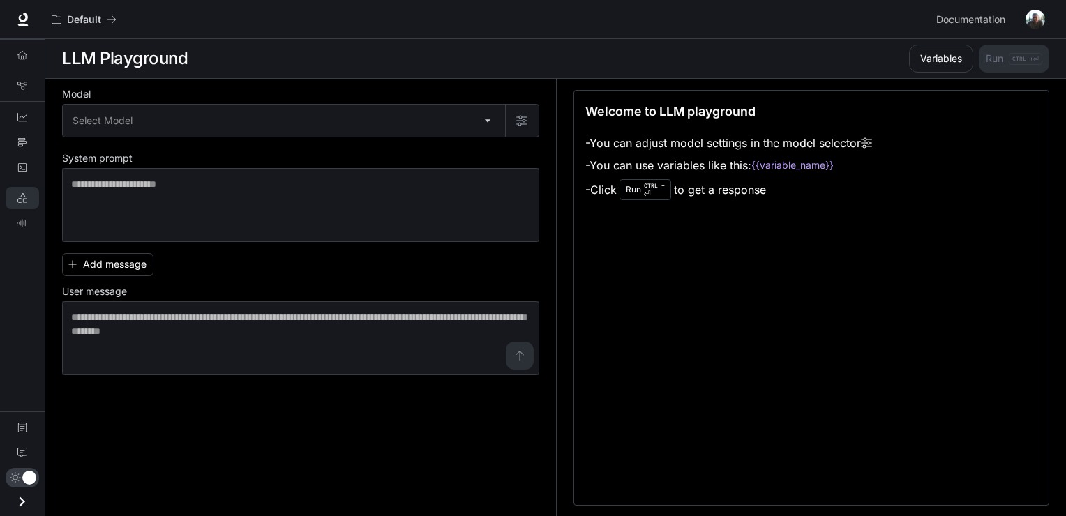
click at [79, 290] on div "Model Select Model ​ System prompt * ​ Add message User message * ​ Welcome to …" at bounding box center [555, 298] width 1021 height 438
click at [27, 201] on icon "LLM Playground" at bounding box center [22, 198] width 10 height 10
click at [24, 222] on icon "TTS Playground" at bounding box center [21, 223] width 9 height 8
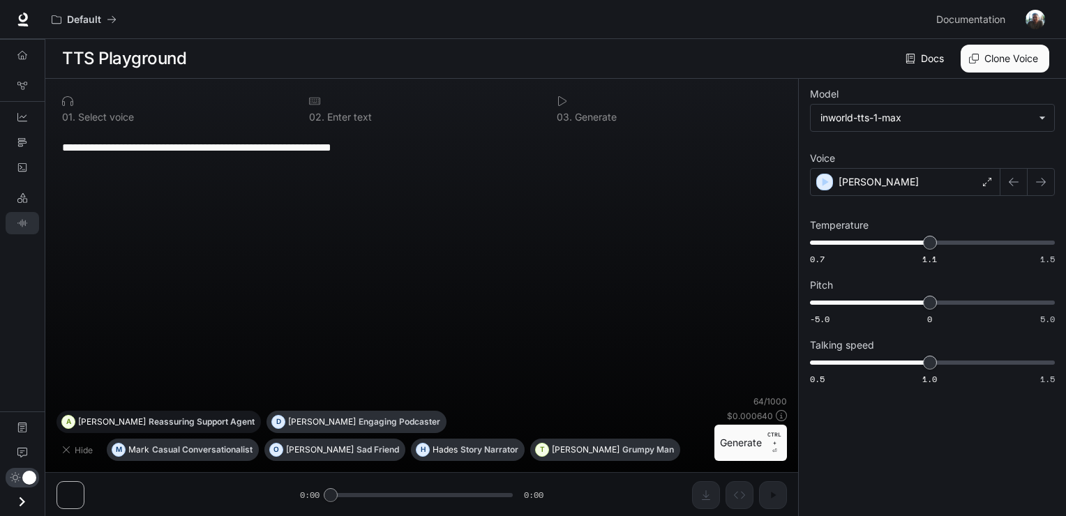
click at [179, 427] on button "A Ashley Reassuring Support Agent" at bounding box center [159, 422] width 204 height 22
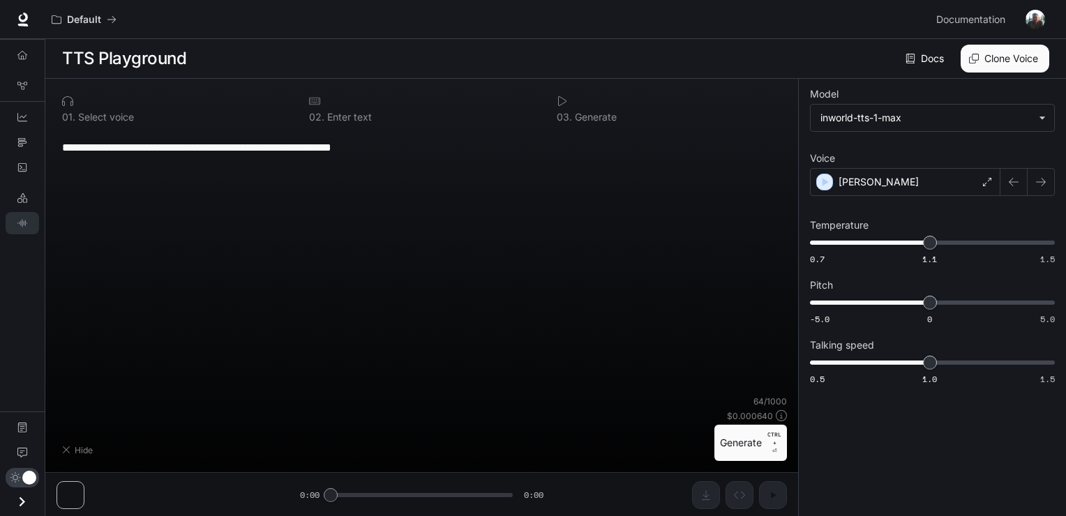
type textarea "**********"
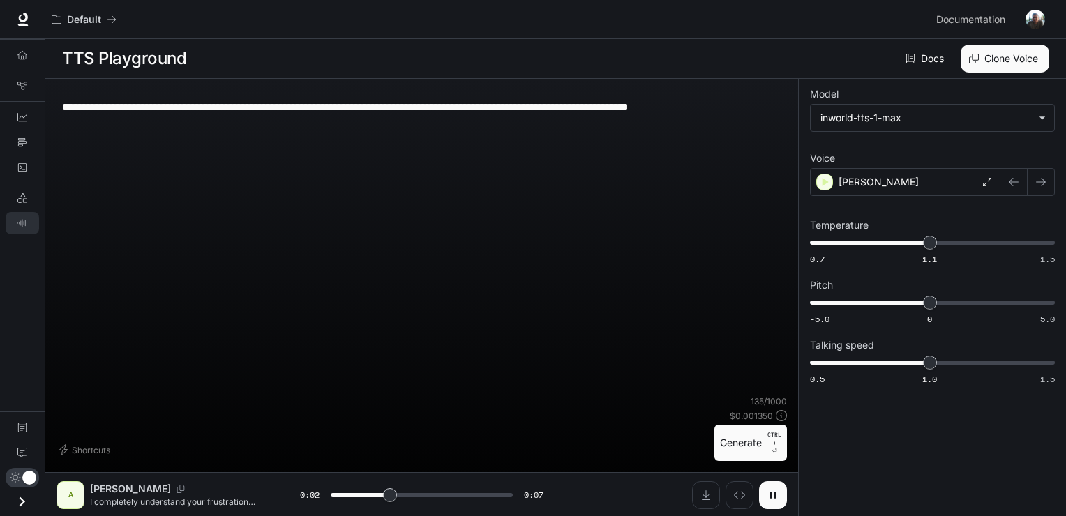
click at [776, 491] on icon "button" at bounding box center [773, 495] width 11 height 11
click at [15, 508] on icon "Open drawer" at bounding box center [22, 502] width 19 height 19
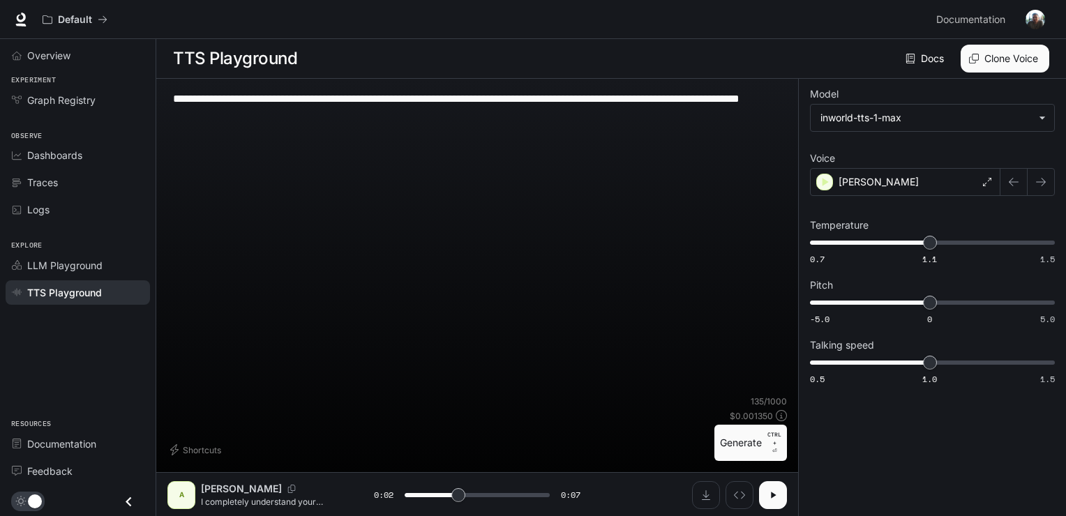
click at [130, 502] on icon "Close drawer" at bounding box center [128, 502] width 19 height 19
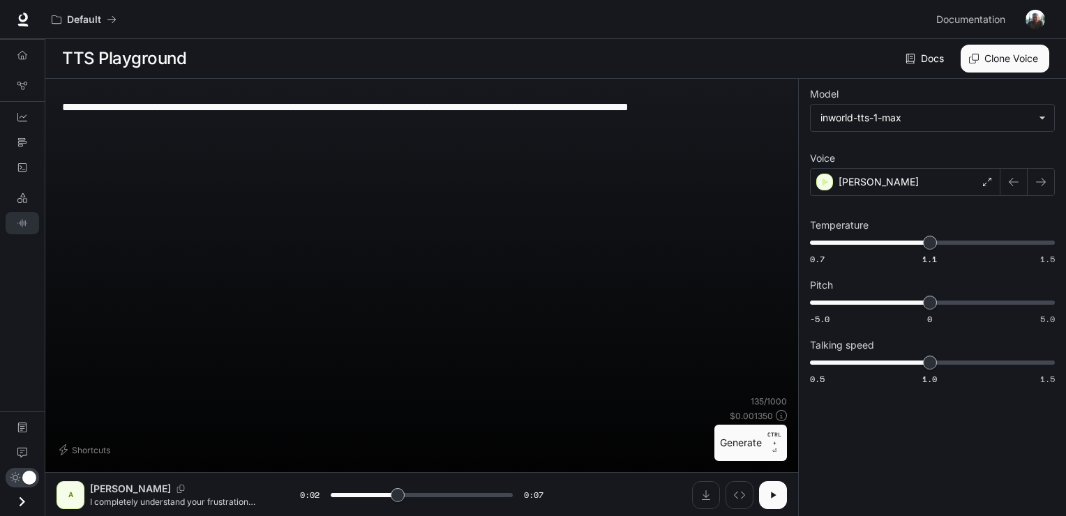
click at [28, 495] on icon "Open drawer" at bounding box center [22, 502] width 19 height 19
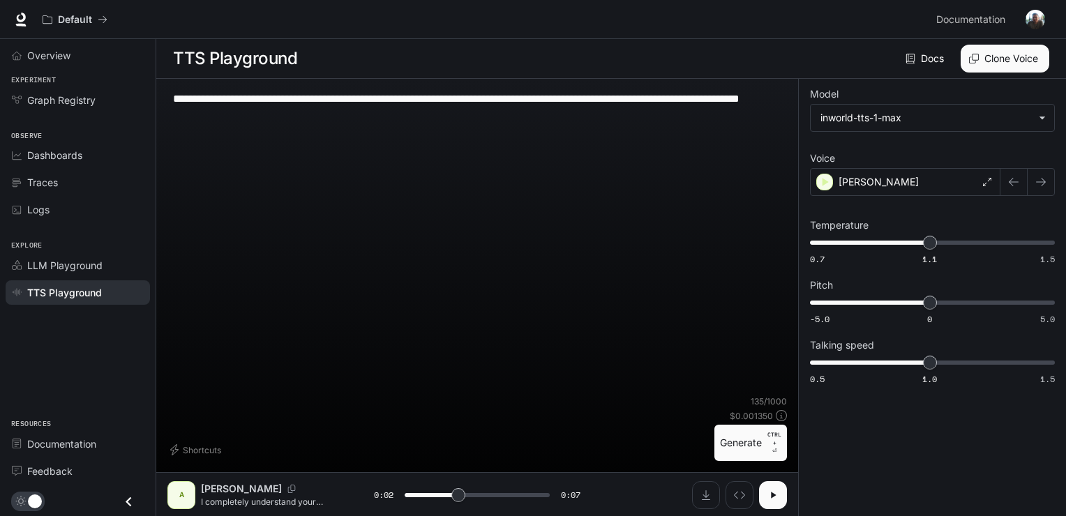
click at [135, 502] on icon "Close drawer" at bounding box center [128, 502] width 19 height 19
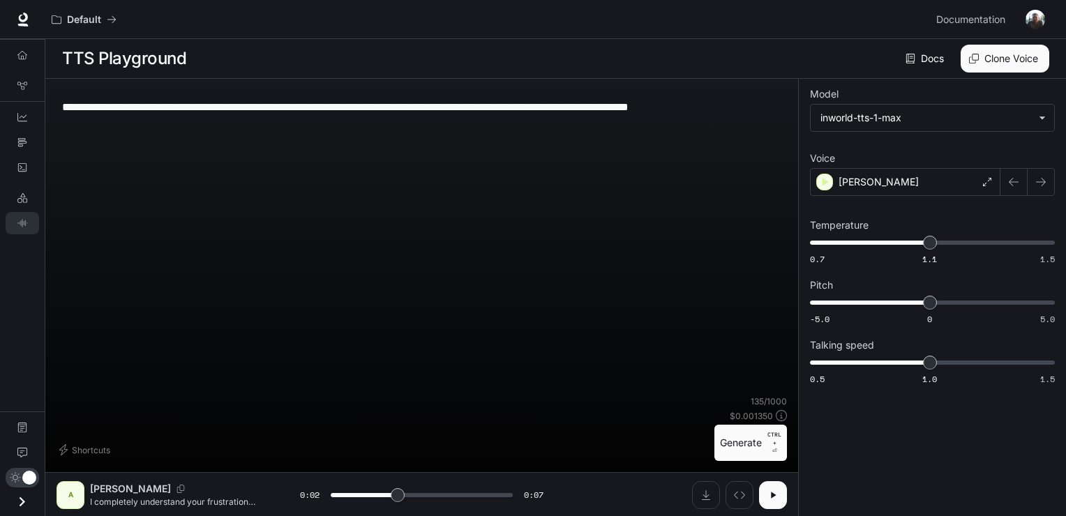
type input "***"
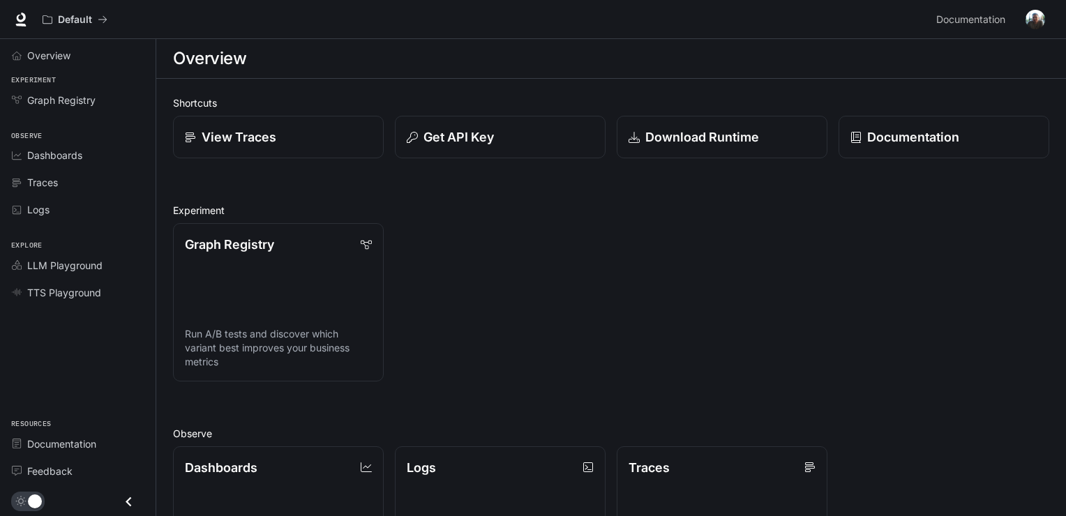
click at [1030, 28] on button "button" at bounding box center [1036, 20] width 28 height 28
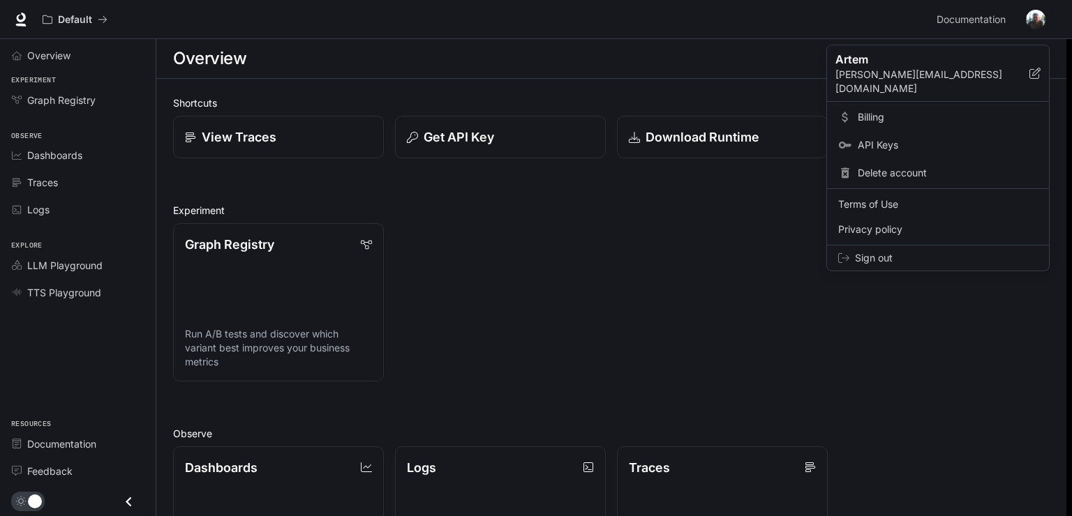
click at [506, 289] on div at bounding box center [536, 258] width 1072 height 516
